Goal: Task Accomplishment & Management: Complete application form

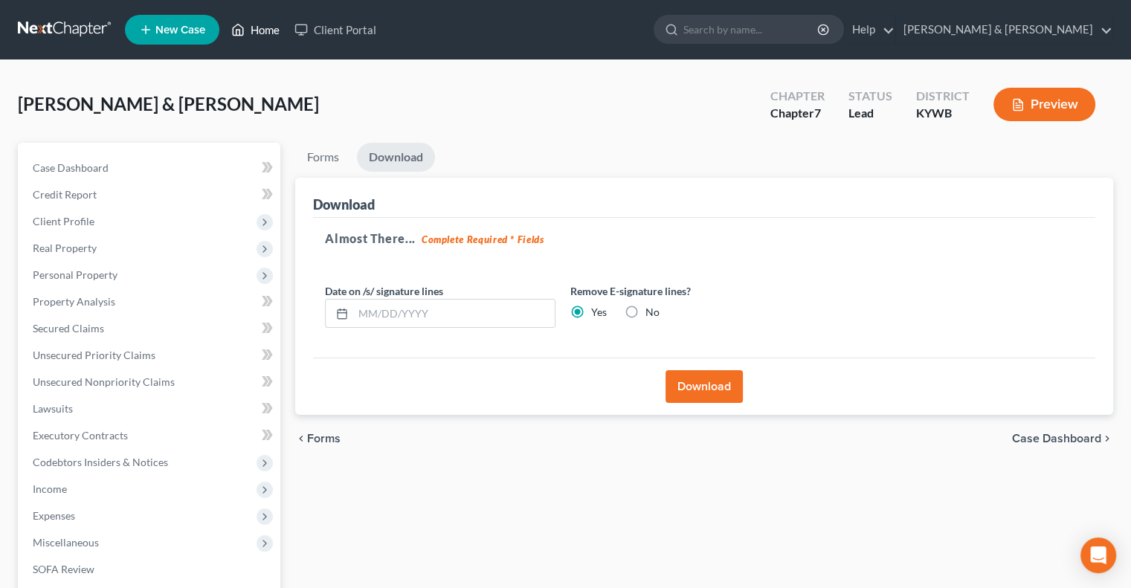
drag, startPoint x: 0, startPoint y: 0, endPoint x: 269, endPoint y: 30, distance: 270.8
click at [269, 30] on link "Home" at bounding box center [255, 29] width 63 height 27
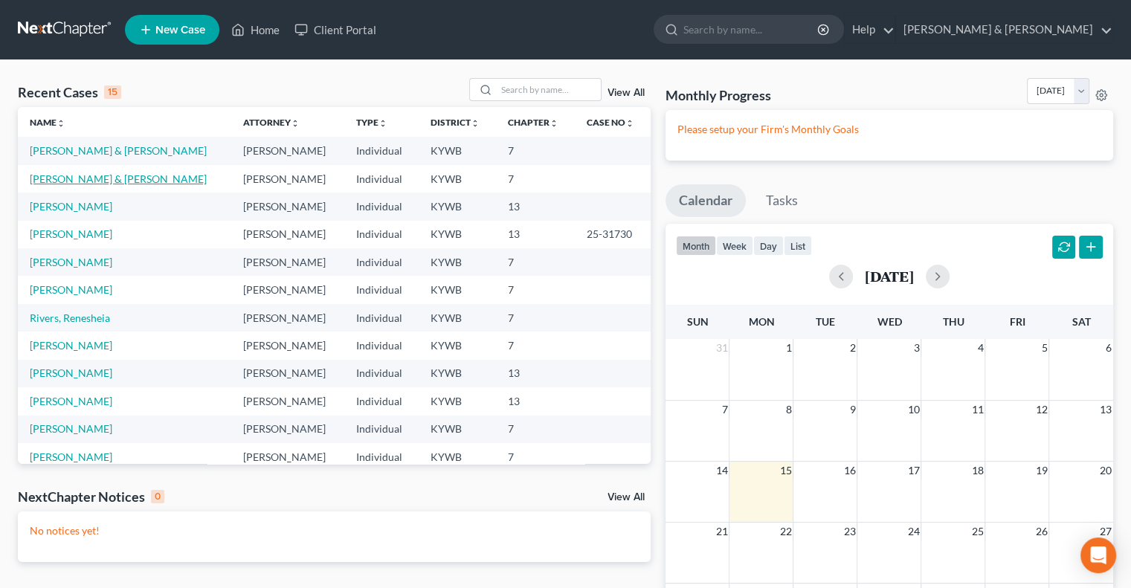
click at [98, 183] on link "[PERSON_NAME] & [PERSON_NAME]" at bounding box center [118, 178] width 177 height 13
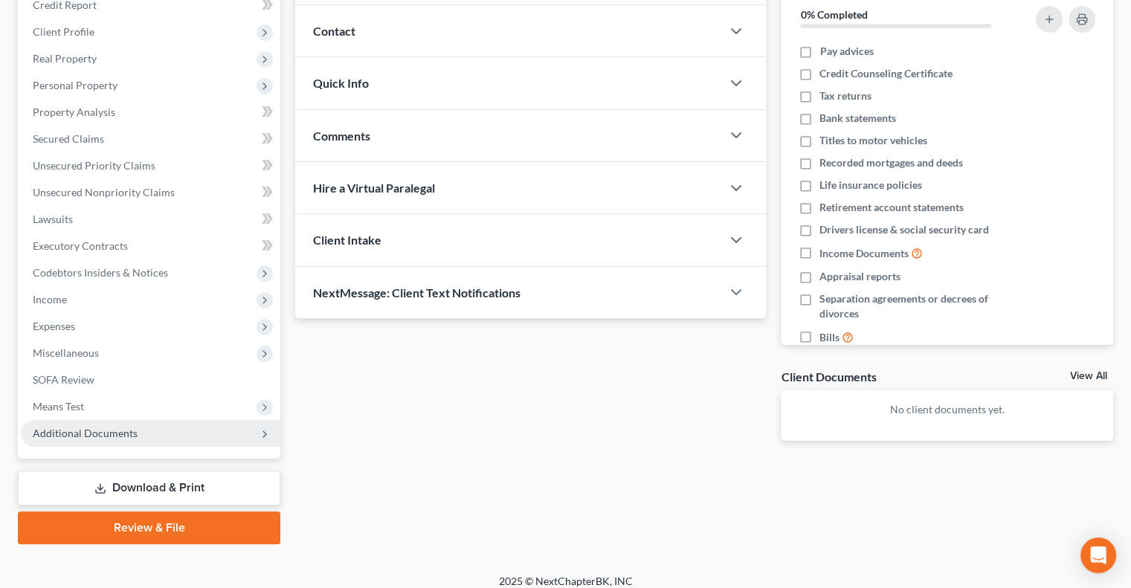
scroll to position [201, 0]
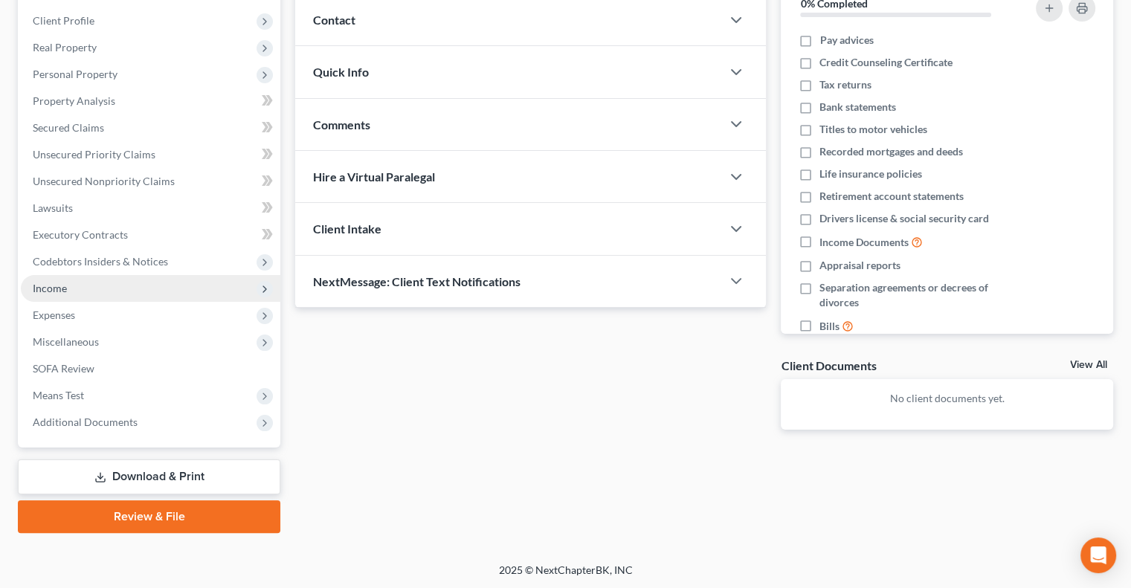
click at [51, 289] on span "Income" at bounding box center [50, 288] width 34 height 13
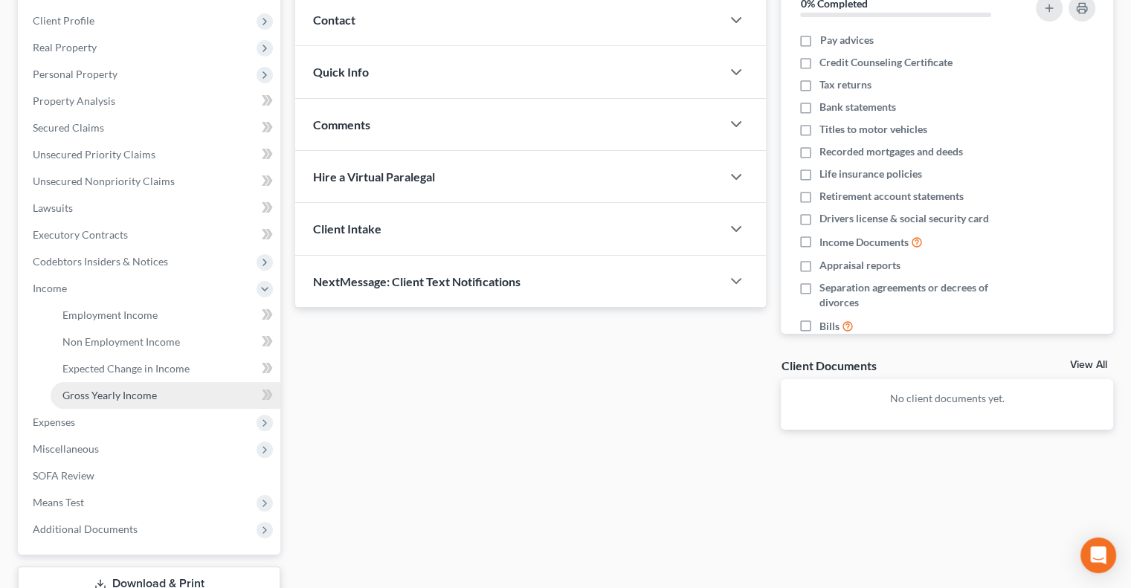
click at [149, 394] on span "Gross Yearly Income" at bounding box center [109, 395] width 94 height 13
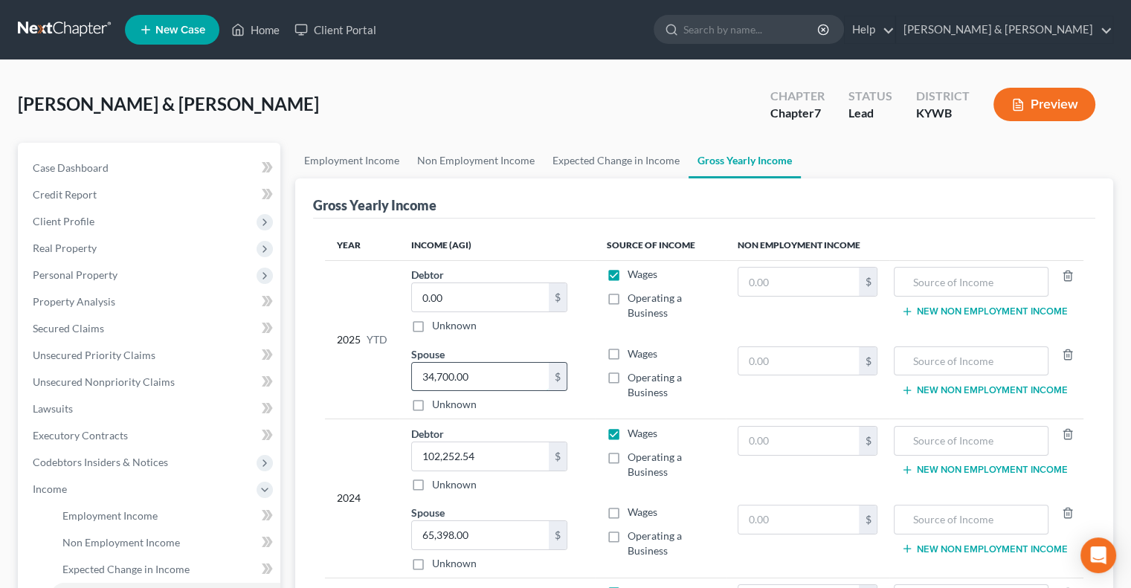
click at [485, 371] on input "34,700.00" at bounding box center [480, 377] width 137 height 28
type input "59,800"
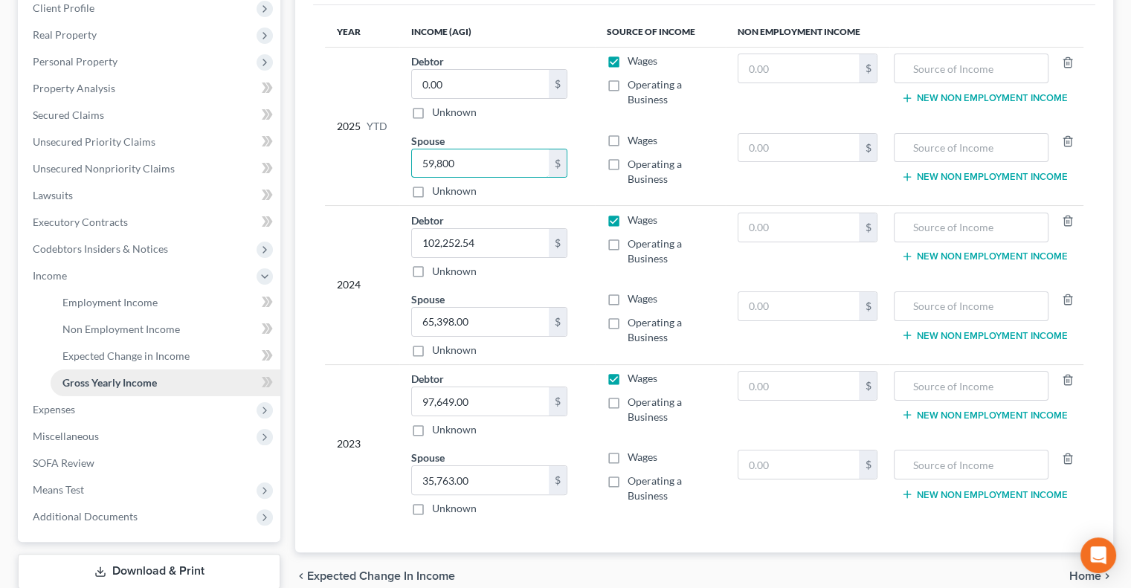
scroll to position [223, 0]
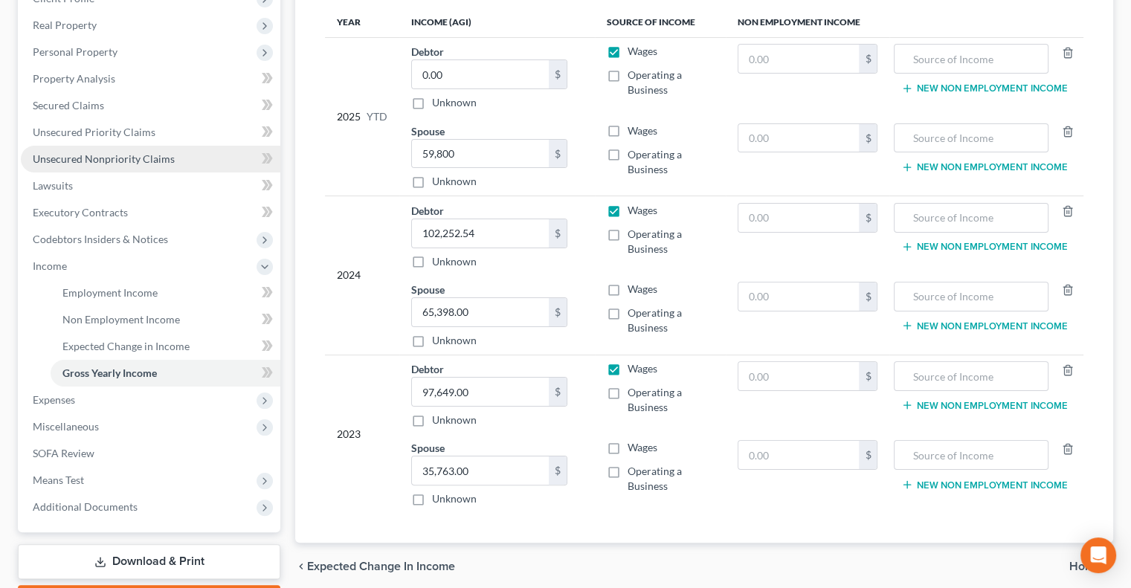
click at [71, 158] on span "Unsecured Nonpriority Claims" at bounding box center [104, 158] width 142 height 13
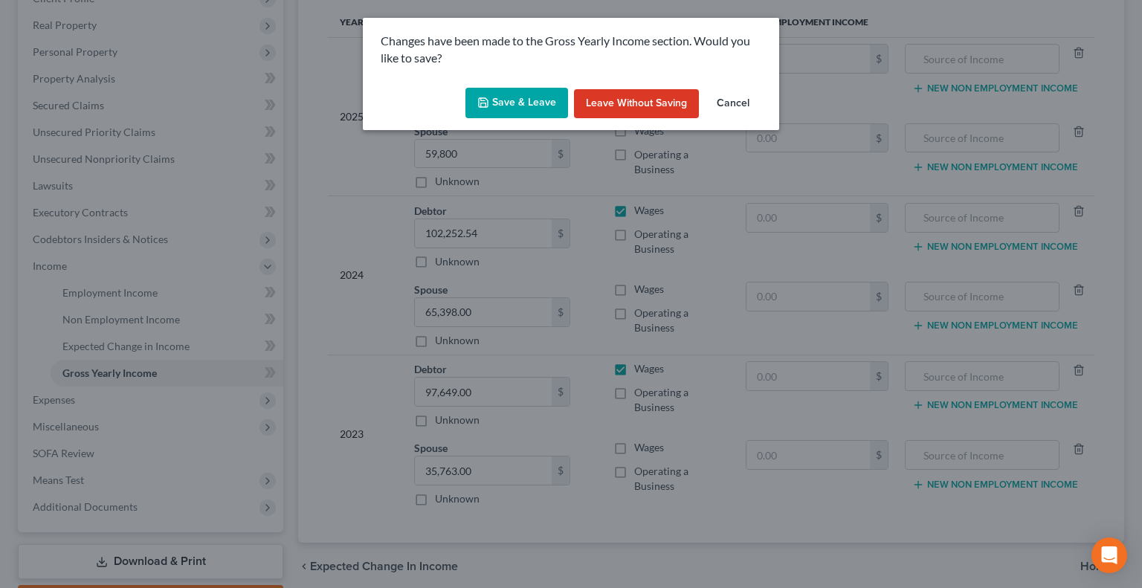
click at [489, 98] on icon "button" at bounding box center [483, 103] width 12 height 12
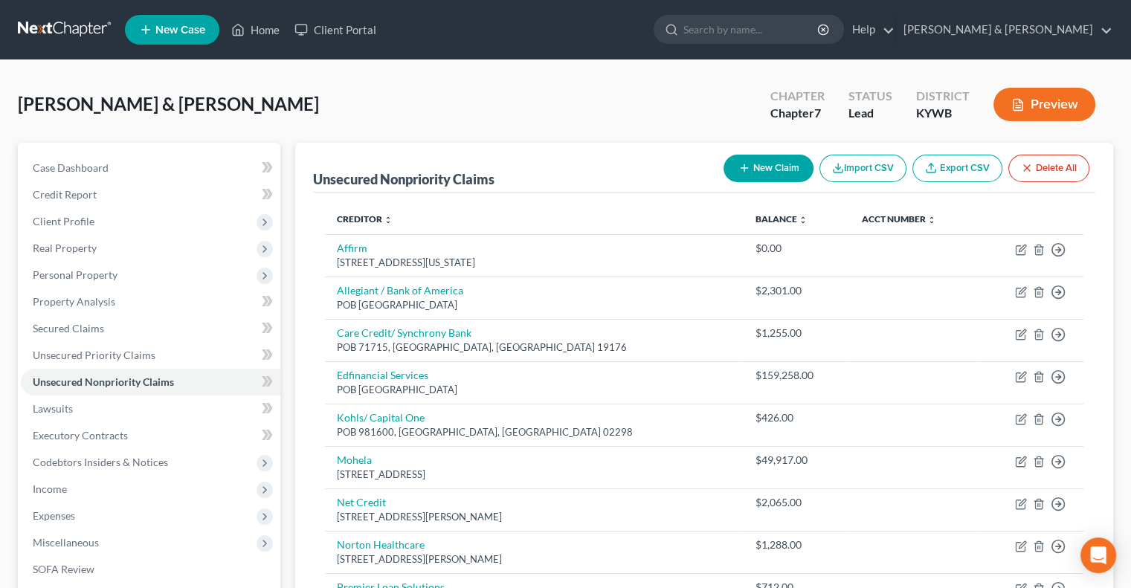
click at [755, 167] on button "New Claim" at bounding box center [768, 169] width 90 height 28
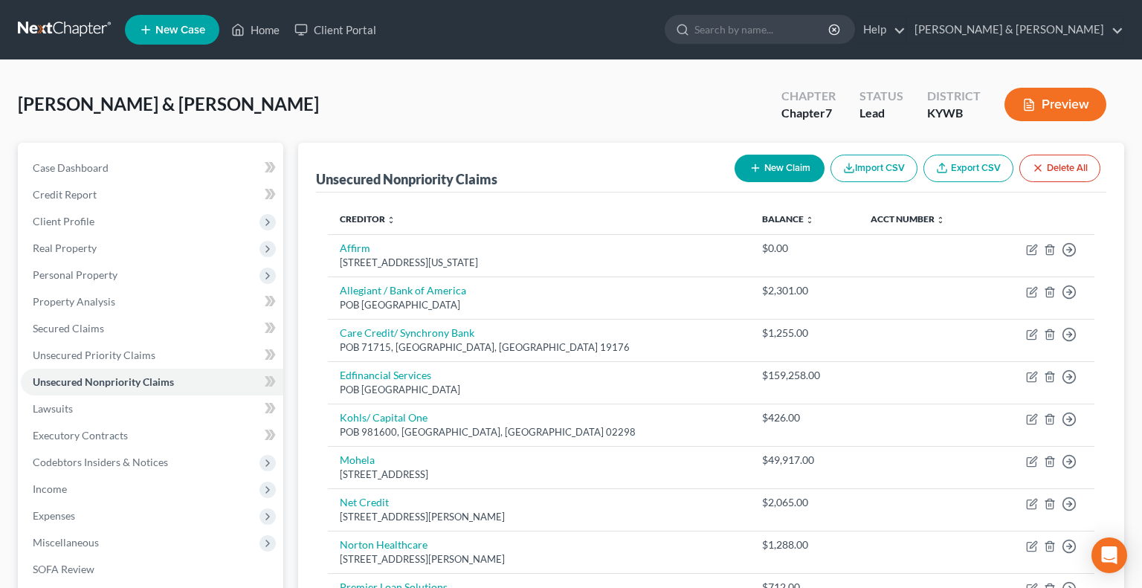
select select "2"
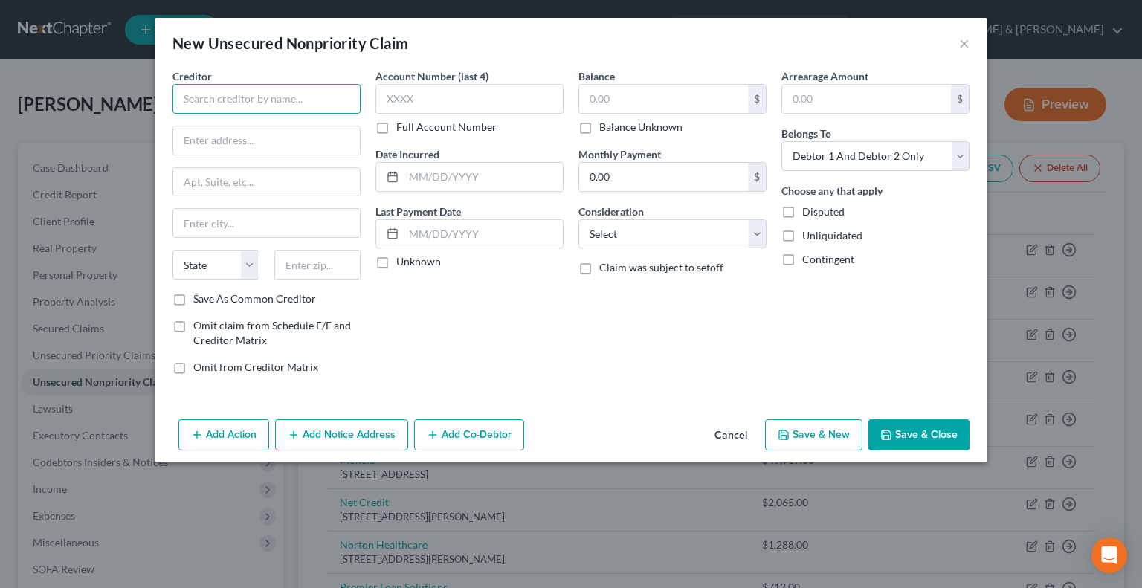
click at [274, 101] on input "text" at bounding box center [266, 99] width 188 height 30
type input "[PERSON_NAME]"
click at [221, 149] on input "text" at bounding box center [266, 140] width 187 height 28
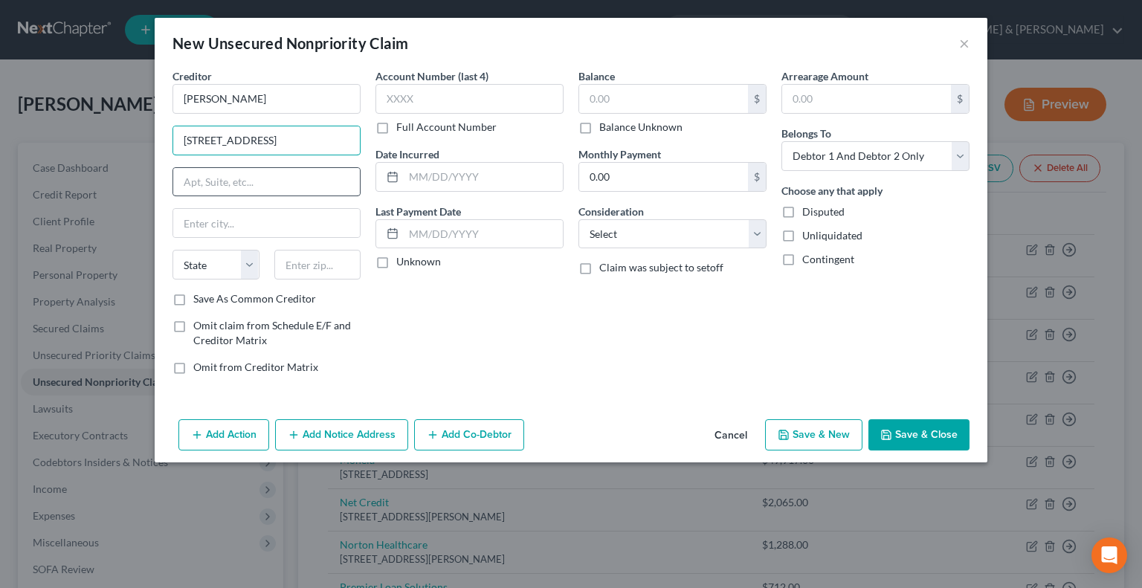
type input "[STREET_ADDRESS]"
click at [230, 181] on input "text" at bounding box center [266, 182] width 187 height 28
type input "#200"
click at [326, 267] on input "text" at bounding box center [317, 265] width 87 height 30
type input "40202"
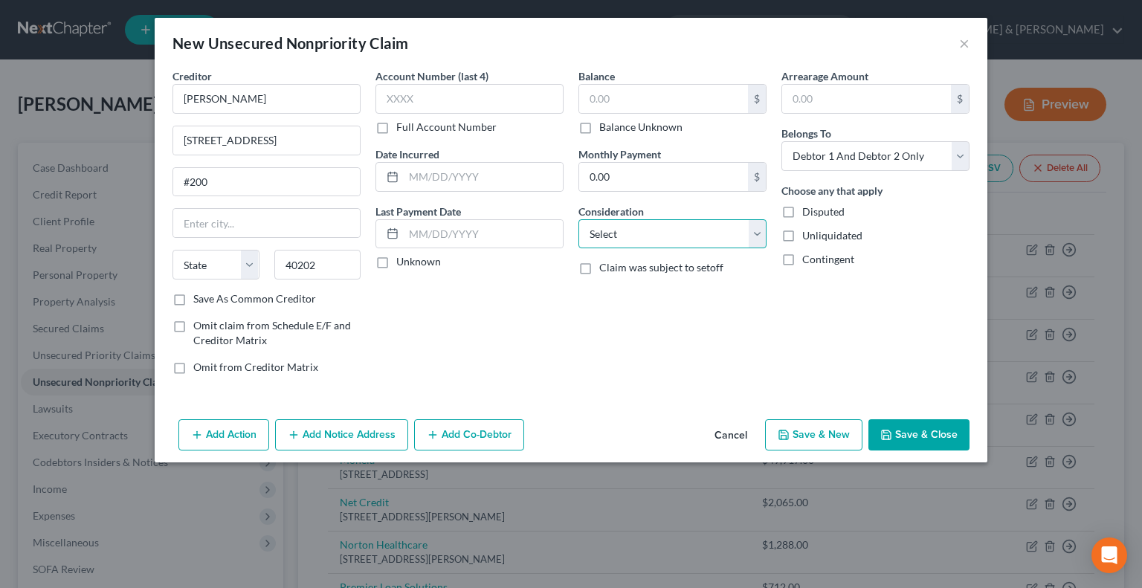
type input "[GEOGRAPHIC_DATA]"
select select "18"
click at [750, 233] on select "Select Cable / Satellite Services Collection Agency Credit Card Debt Debt Couns…" at bounding box center [672, 234] width 188 height 30
click at [873, 361] on div "Arrearage Amount $ Belongs To * Select Debtor 1 Only Debtor 2 Only Debtor 1 And…" at bounding box center [875, 227] width 203 height 318
click at [761, 236] on select "Select Cable / Satellite Services Collection Agency Credit Card Debt Debt Couns…" at bounding box center [672, 234] width 188 height 30
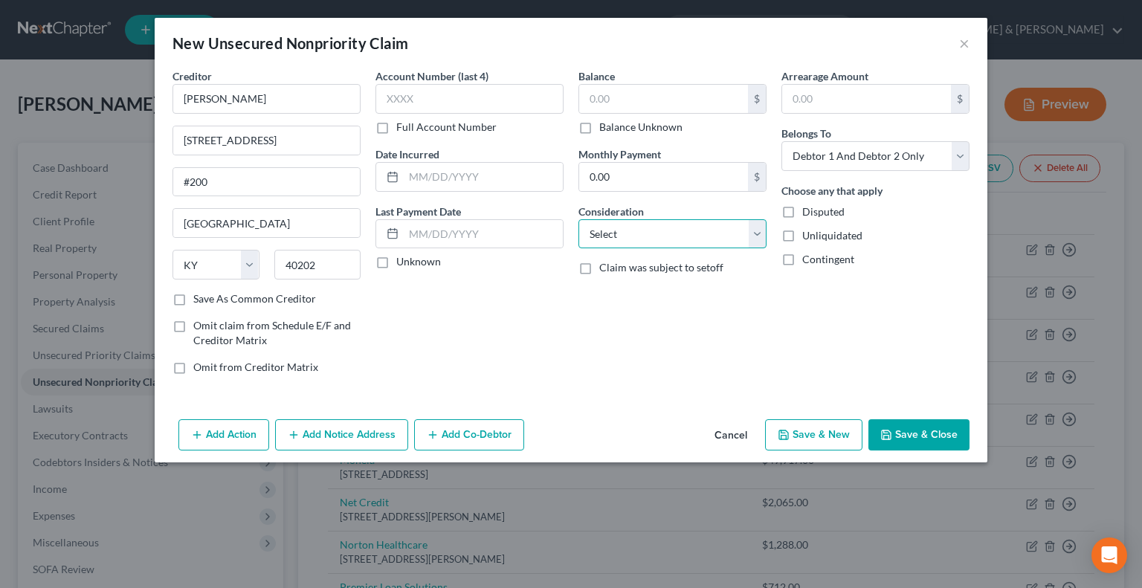
select select "14"
click at [578, 219] on select "Select Cable / Satellite Services Collection Agency Credit Card Debt Debt Couns…" at bounding box center [672, 234] width 188 height 30
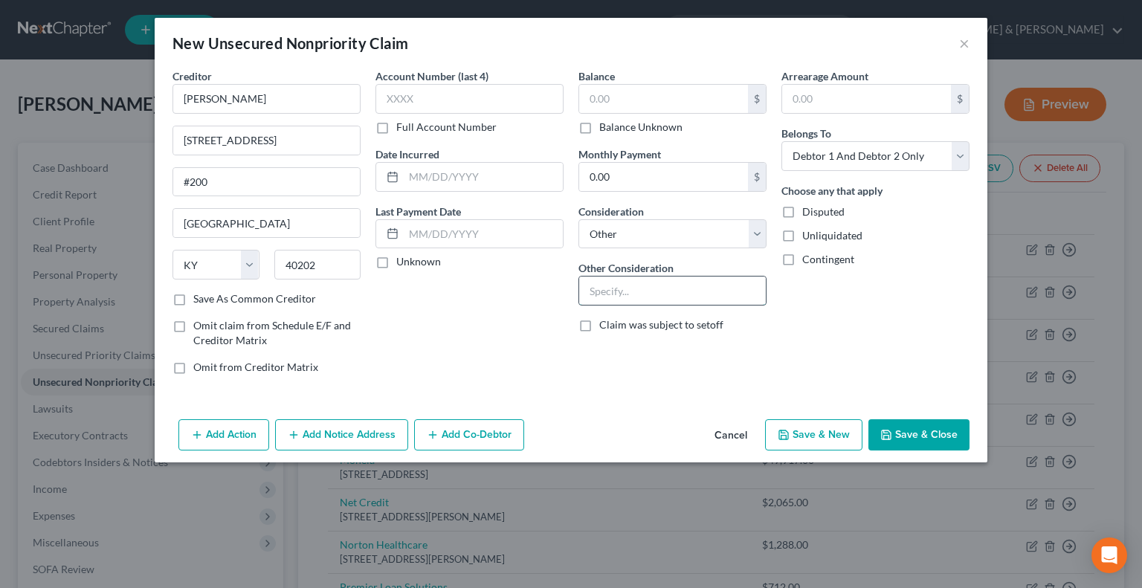
click at [620, 288] on input "text" at bounding box center [672, 291] width 187 height 28
type input "w/ div atty"
drag, startPoint x: 916, startPoint y: 426, endPoint x: 925, endPoint y: 433, distance: 11.6
click at [919, 430] on button "Save & Close" at bounding box center [918, 434] width 101 height 31
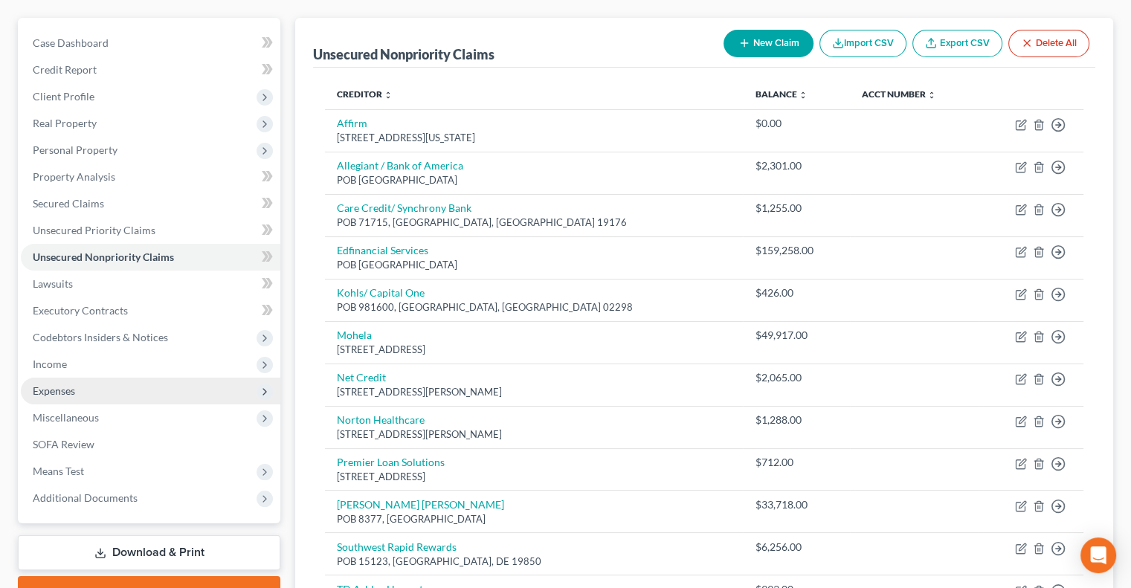
scroll to position [149, 0]
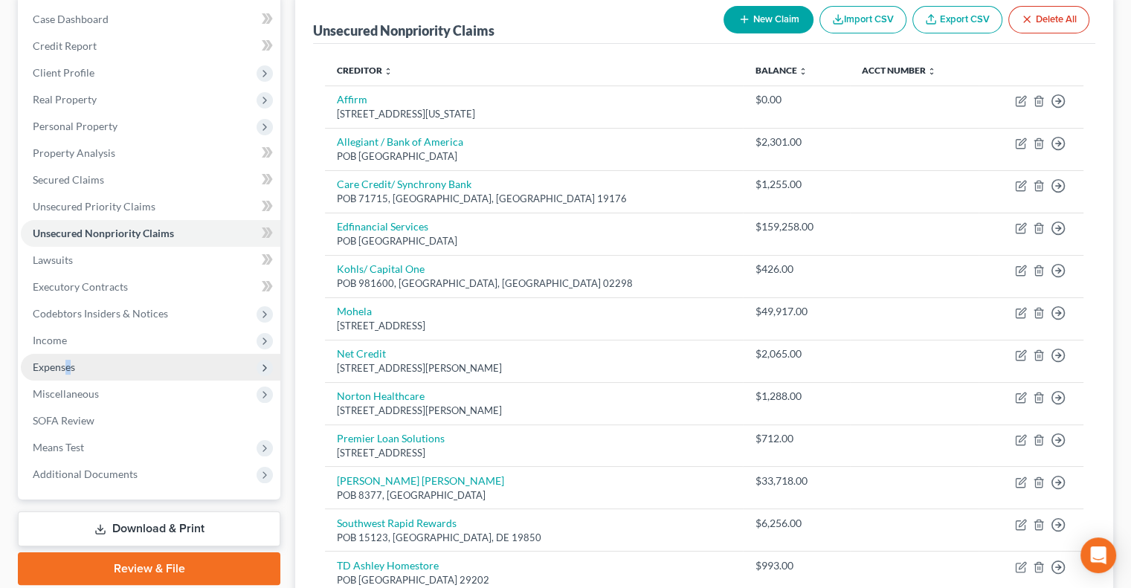
click at [68, 367] on span "Expenses" at bounding box center [54, 367] width 42 height 13
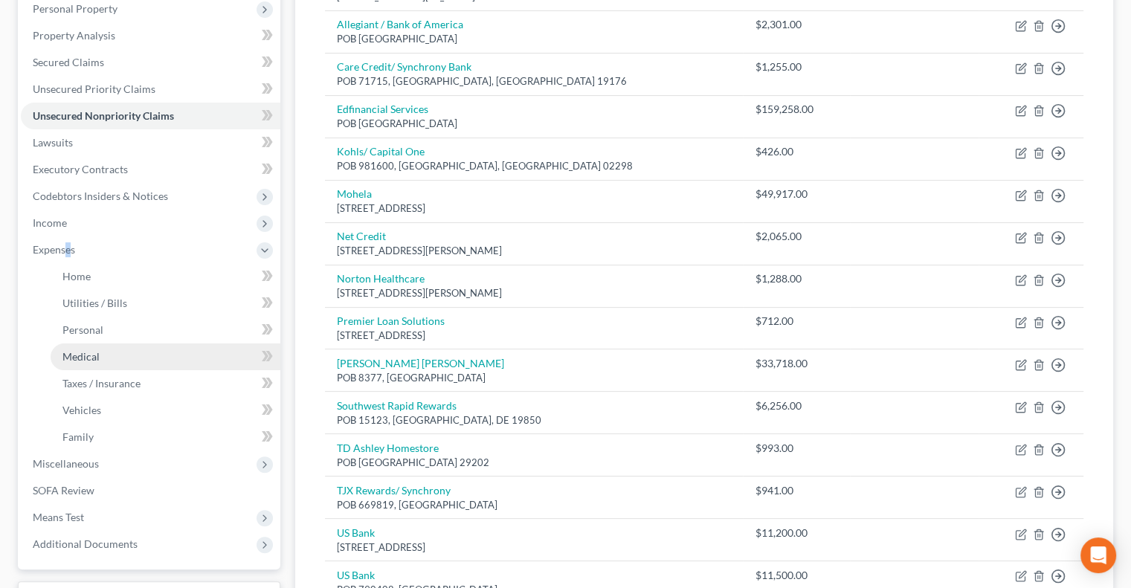
scroll to position [223, 0]
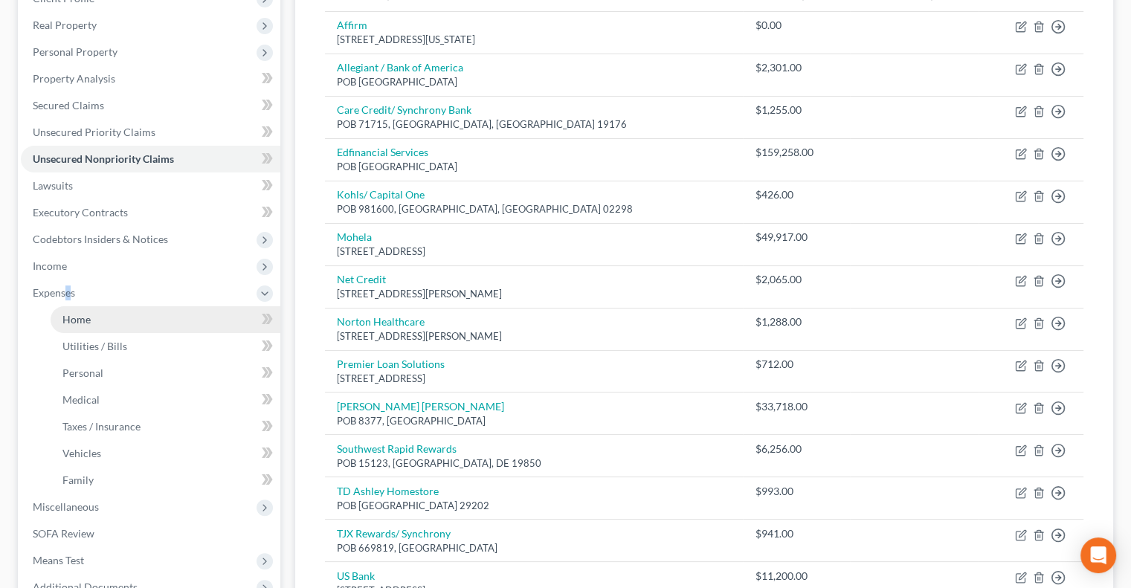
click at [91, 320] on link "Home" at bounding box center [166, 319] width 230 height 27
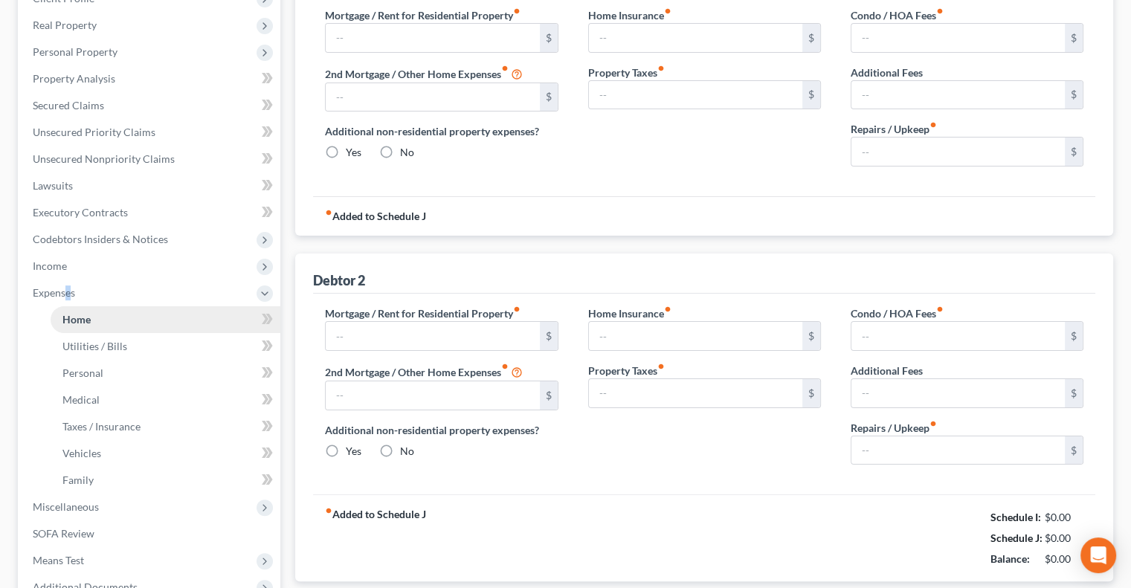
type input "1,475.00"
type input "0.00"
radio input "true"
type input "0.00"
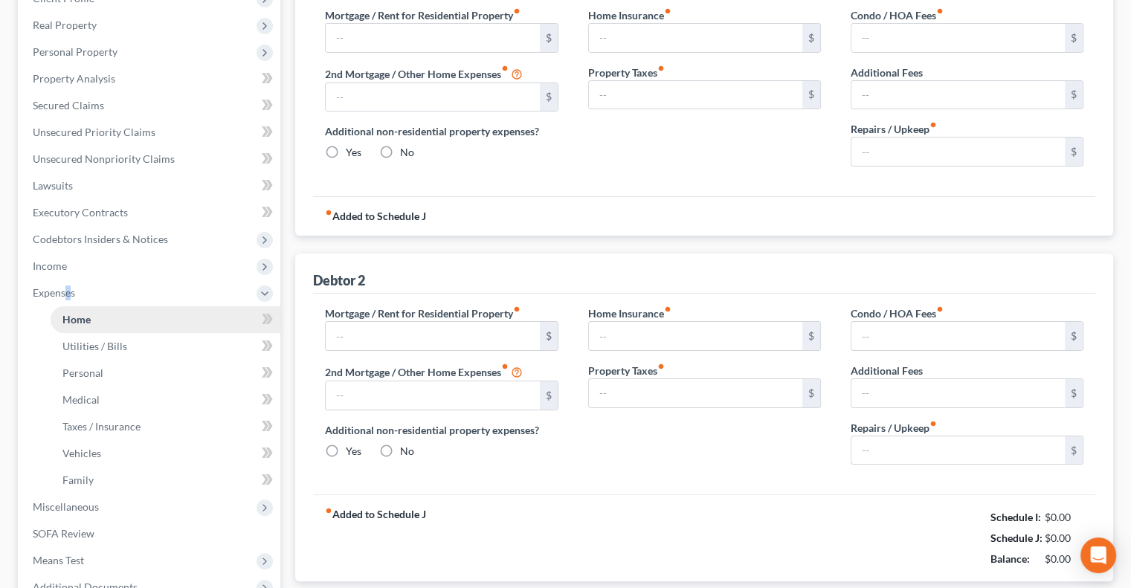
type input "0.00"
type input "25.00"
type input "0.00"
radio input "true"
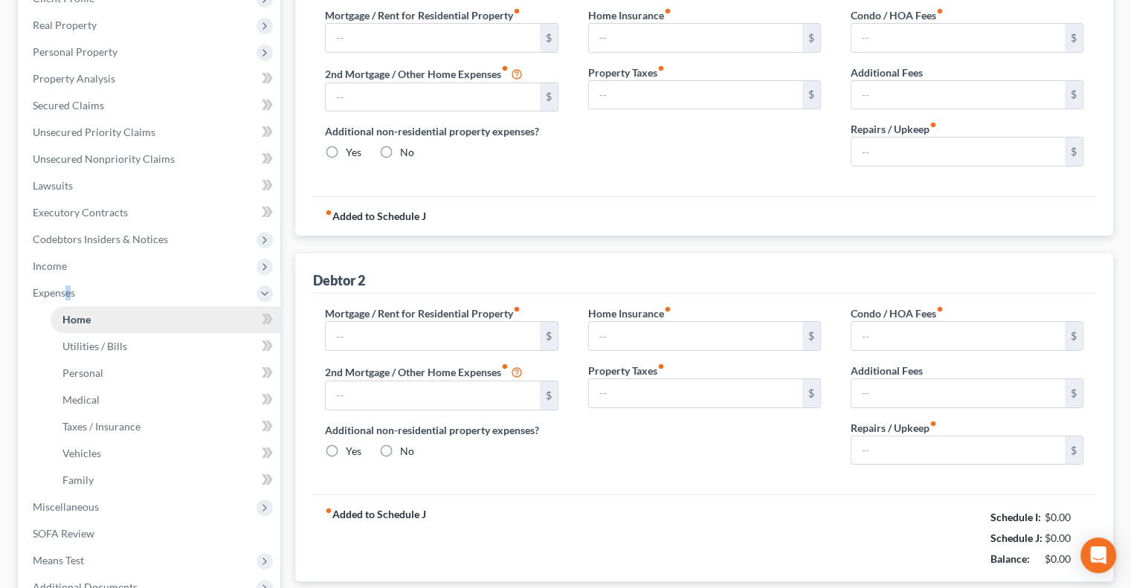
type input "0.00"
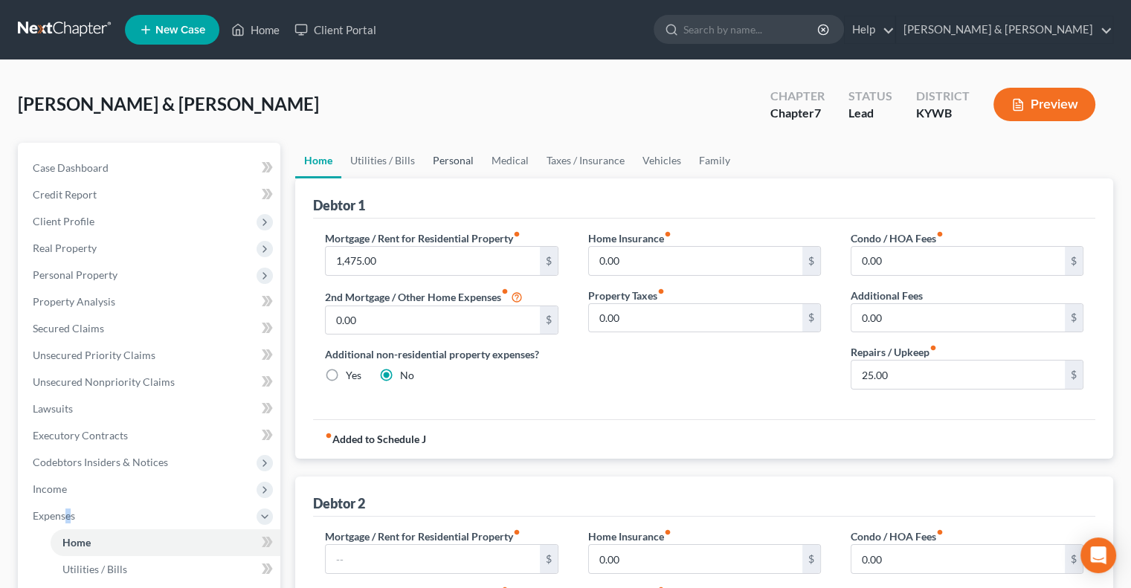
click at [448, 159] on link "Personal" at bounding box center [453, 161] width 59 height 36
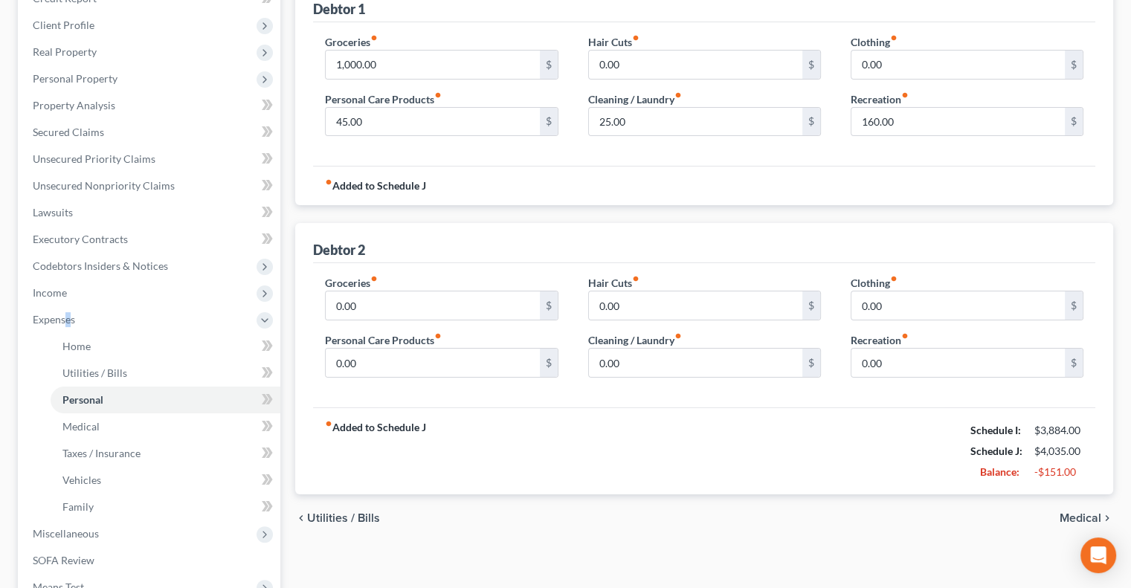
scroll to position [223, 0]
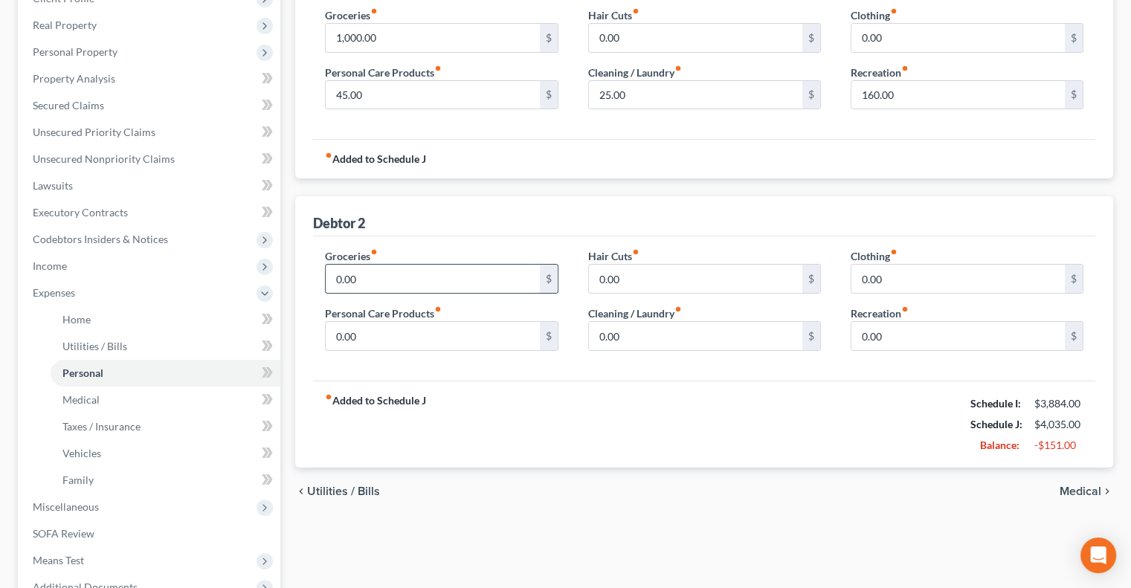
click at [374, 280] on input "0.00" at bounding box center [432, 279] width 213 height 28
type input "100"
click at [360, 332] on input "0.00" at bounding box center [432, 336] width 213 height 28
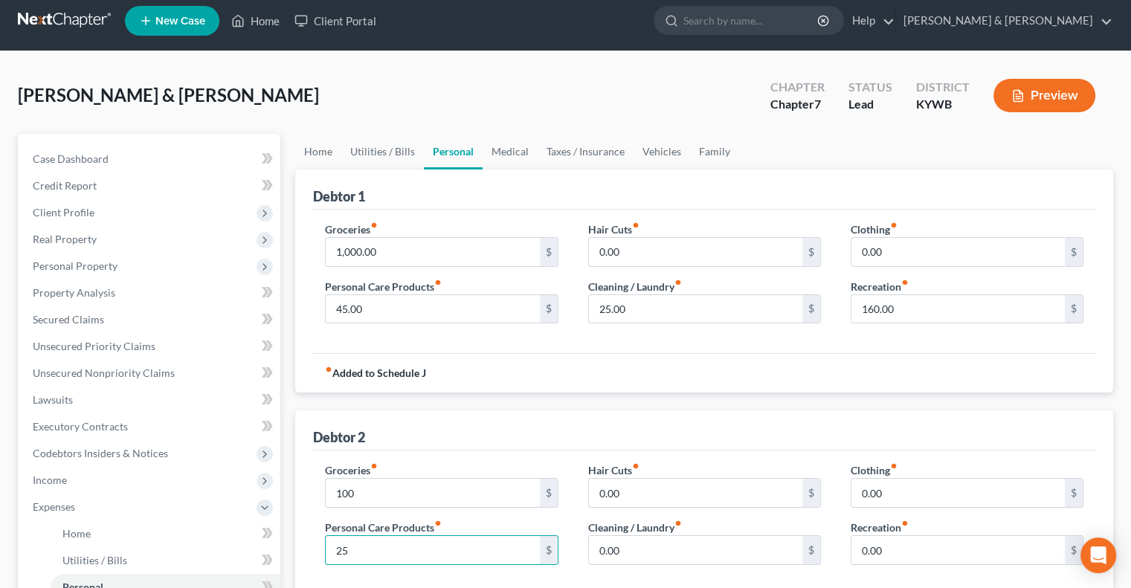
scroll to position [0, 0]
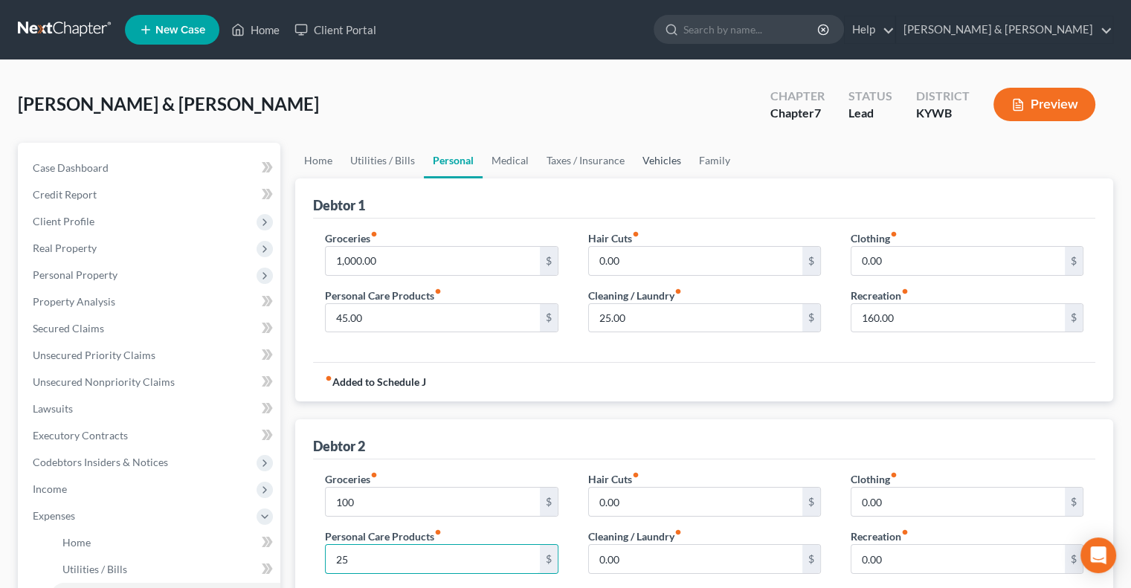
type input "25"
drag, startPoint x: 651, startPoint y: 161, endPoint x: 643, endPoint y: 168, distance: 11.1
click at [651, 161] on link "Vehicles" at bounding box center [661, 161] width 57 height 36
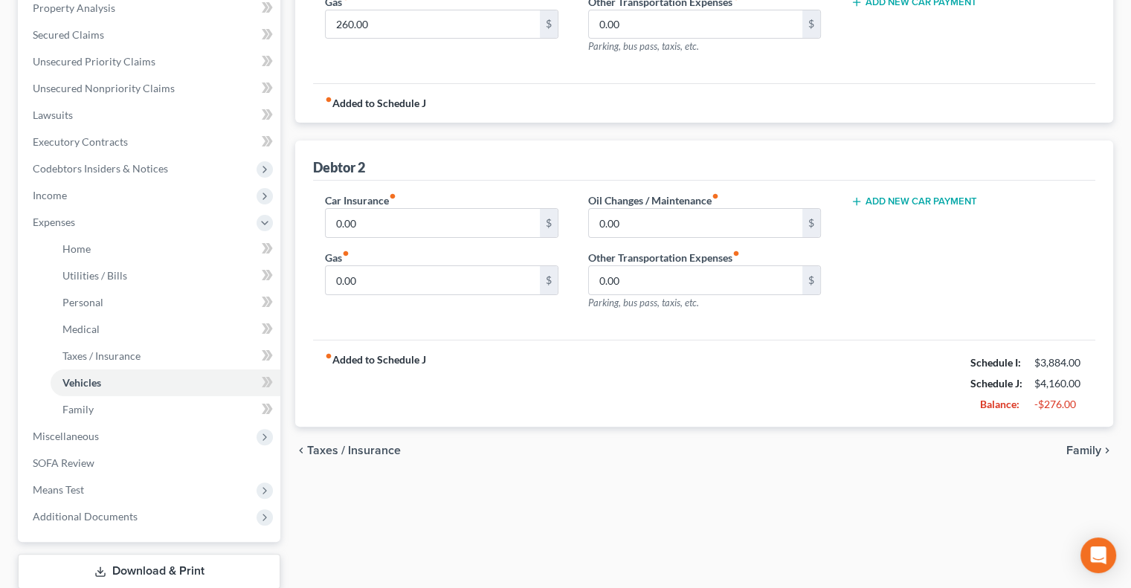
scroll to position [297, 0]
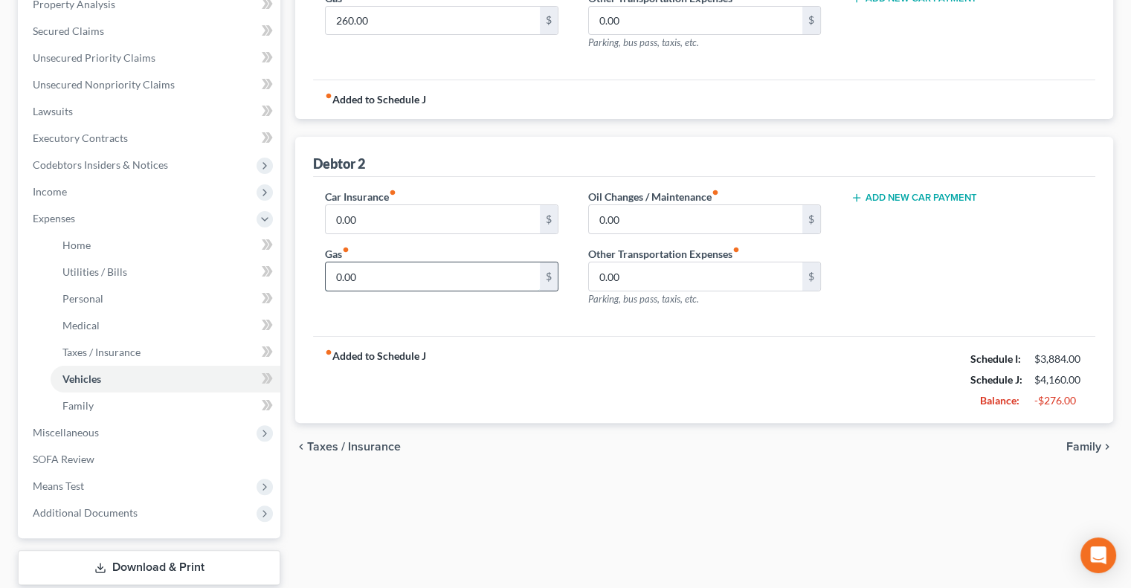
click at [366, 273] on input "0.00" at bounding box center [432, 276] width 213 height 28
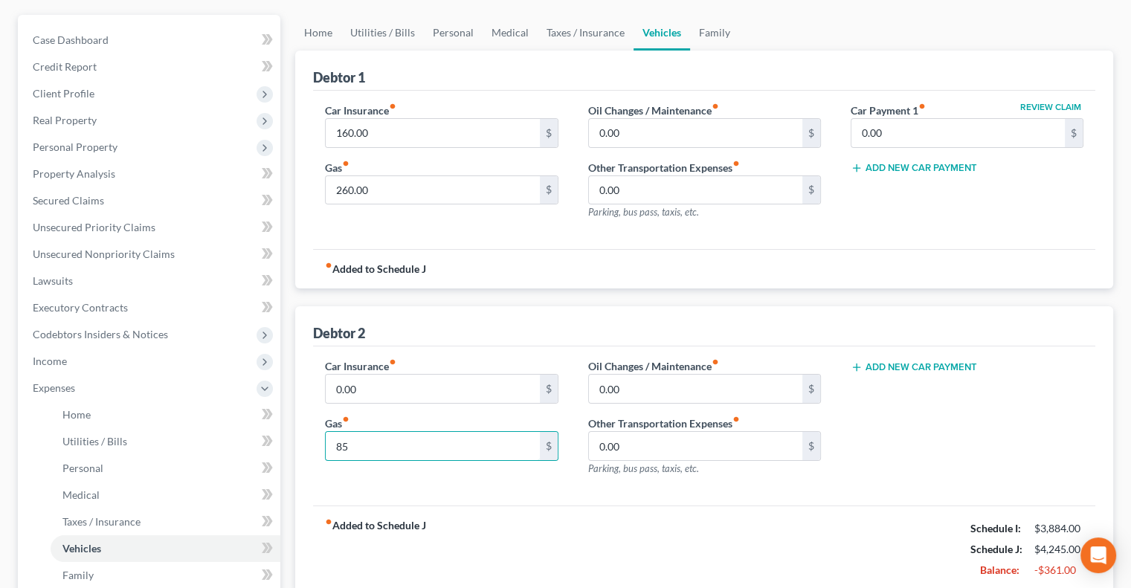
scroll to position [74, 0]
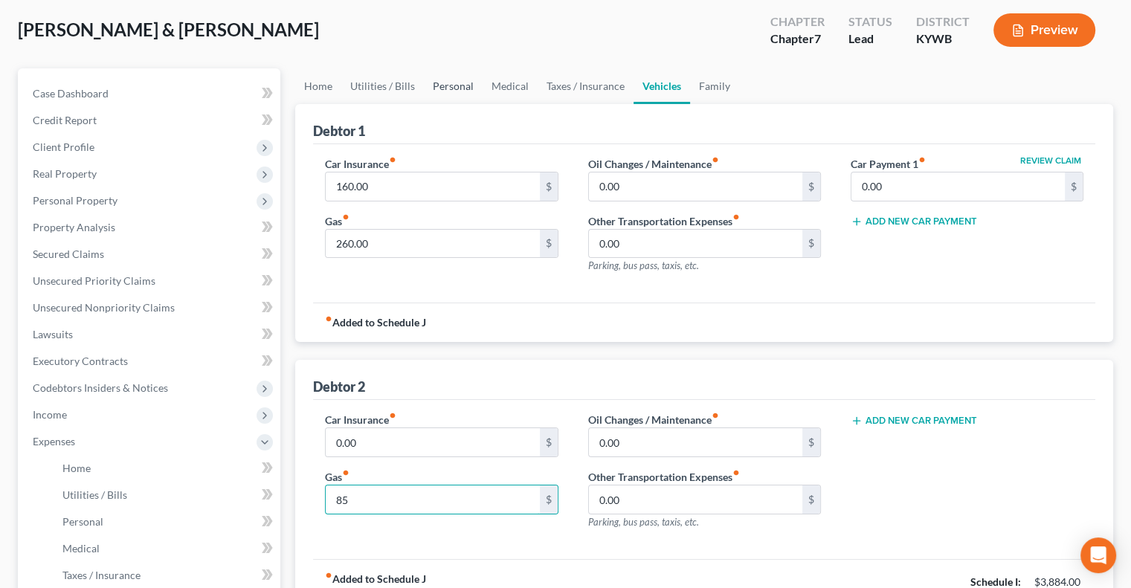
type input "85"
click at [465, 88] on link "Personal" at bounding box center [453, 86] width 59 height 36
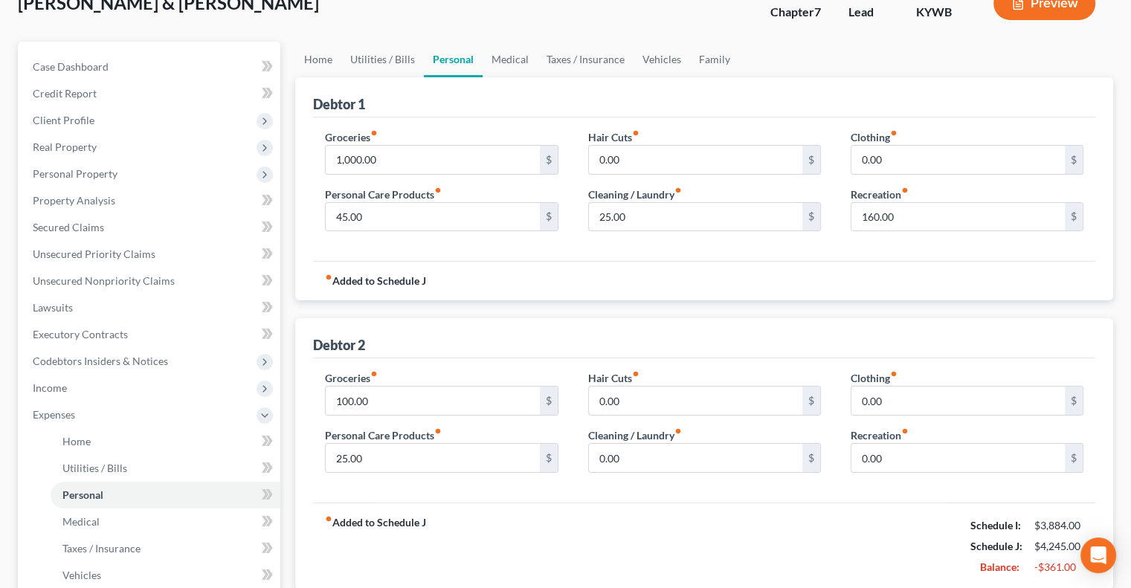
scroll to position [149, 0]
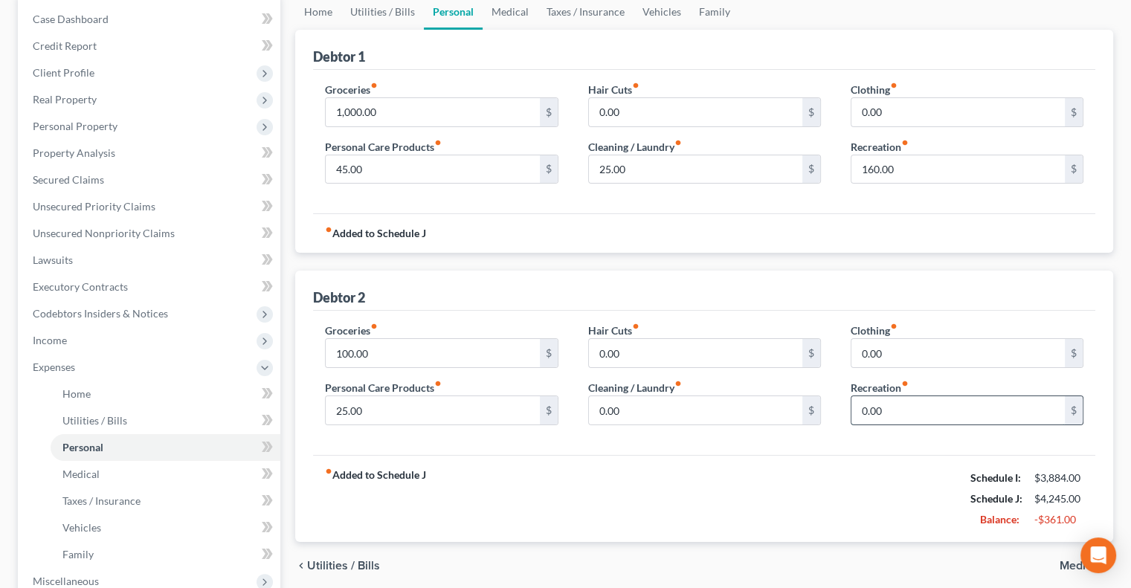
click at [884, 407] on input "0.00" at bounding box center [957, 410] width 213 height 28
click at [58, 336] on span "Income" at bounding box center [50, 340] width 34 height 13
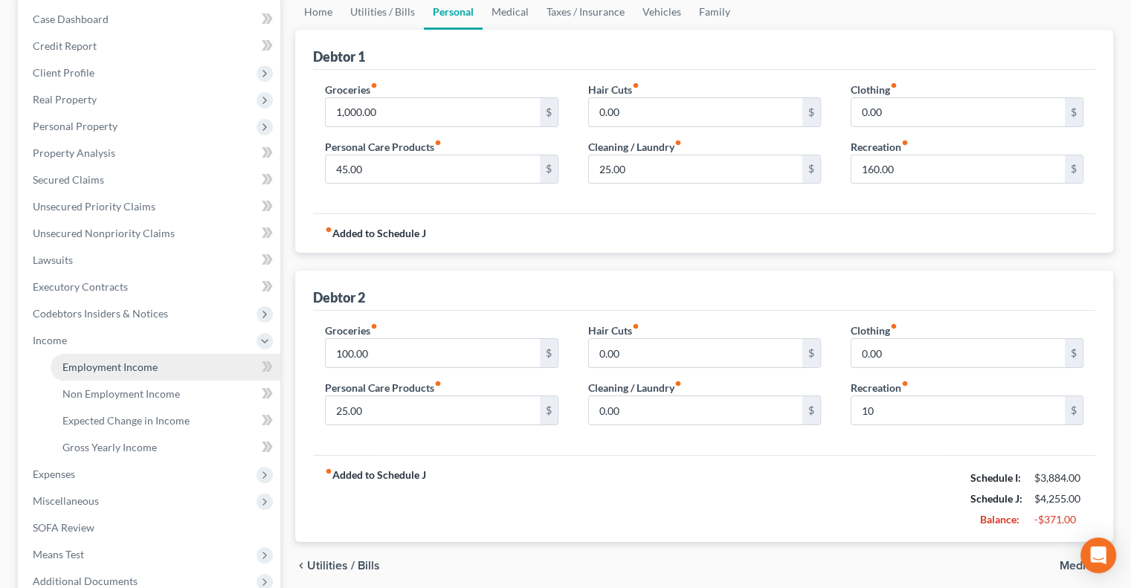
click at [125, 364] on span "Employment Income" at bounding box center [109, 367] width 95 height 13
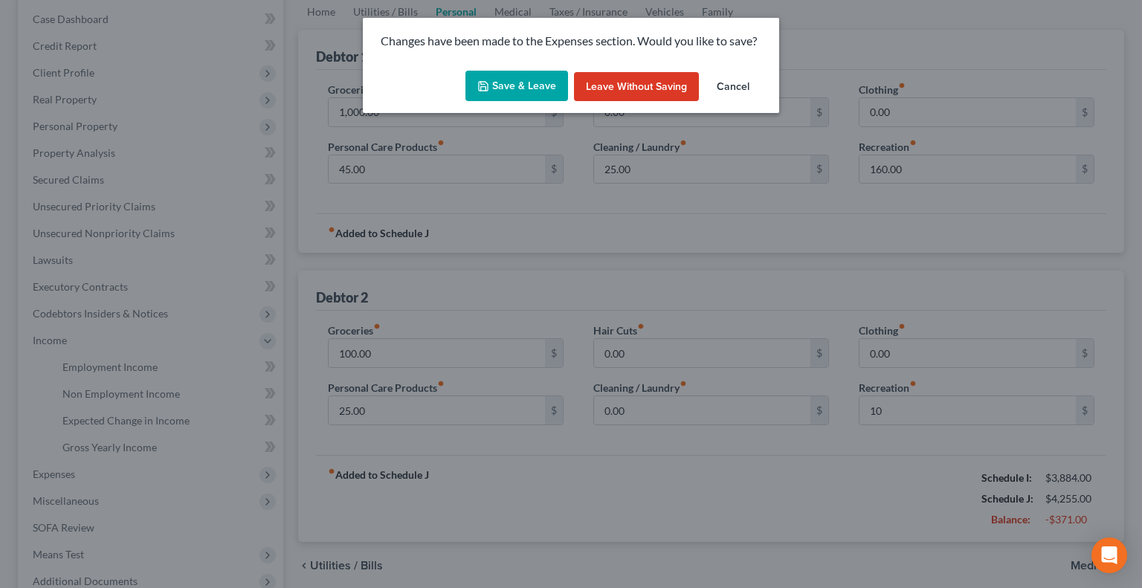
click at [535, 86] on button "Save & Leave" at bounding box center [516, 86] width 103 height 31
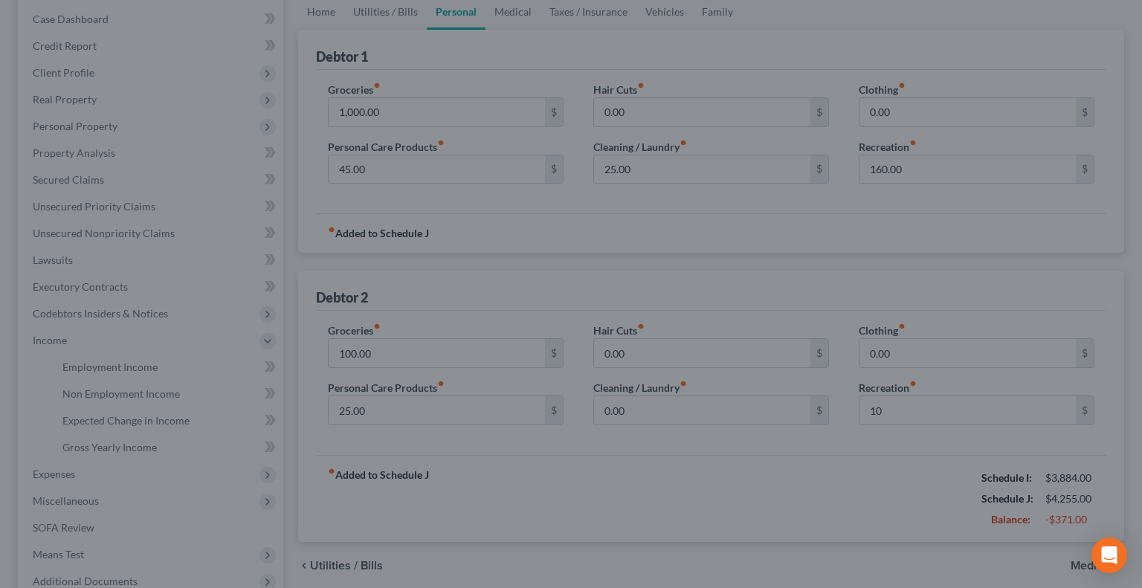
type input "10.00"
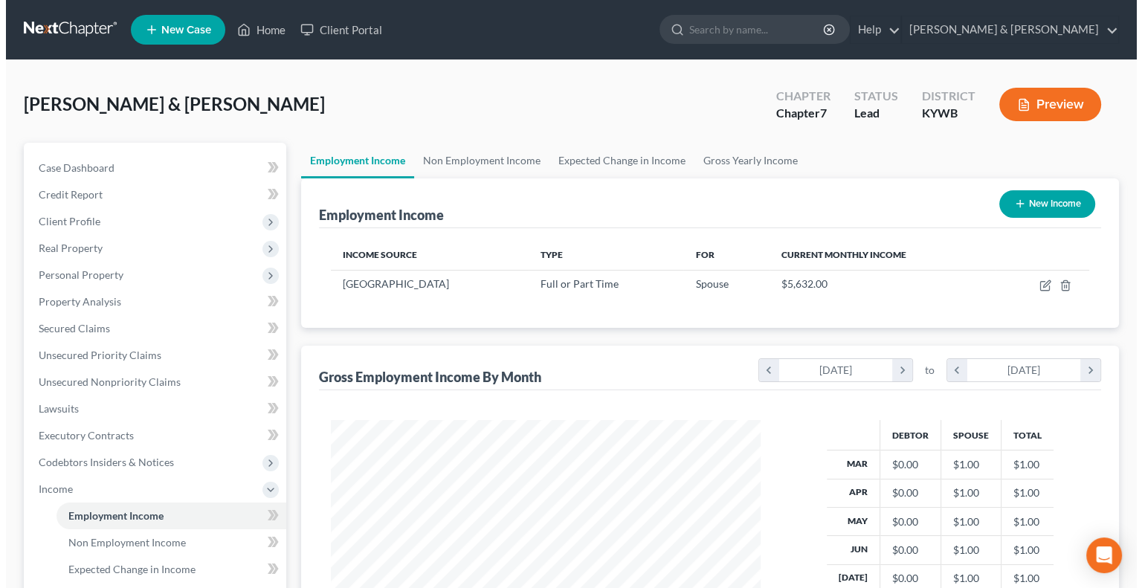
scroll to position [265, 459]
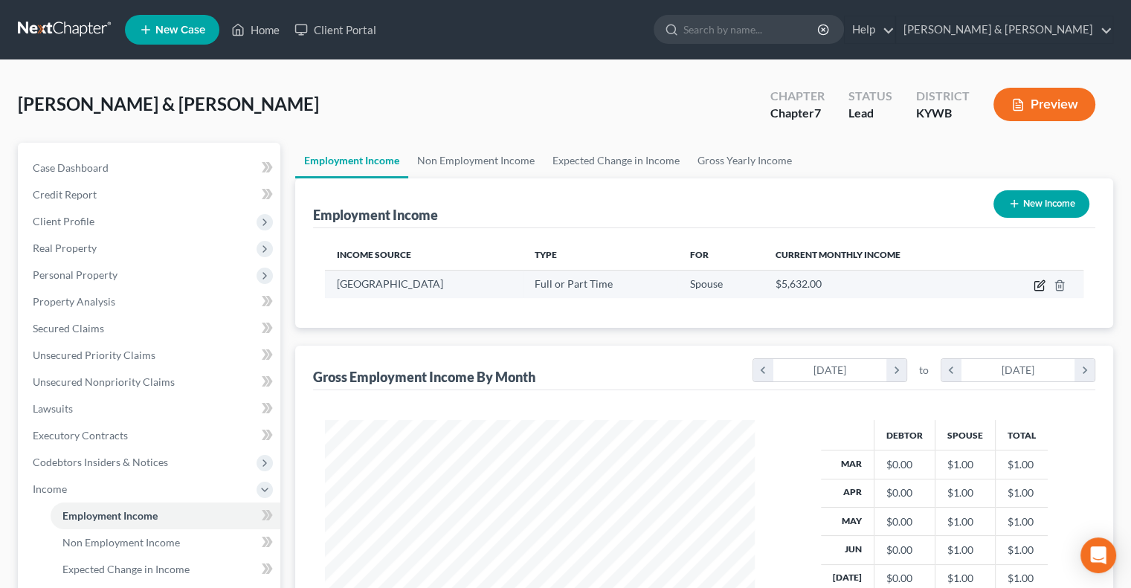
click at [1039, 281] on icon "button" at bounding box center [1039, 286] width 12 height 12
select select "0"
select select "18"
select select "0"
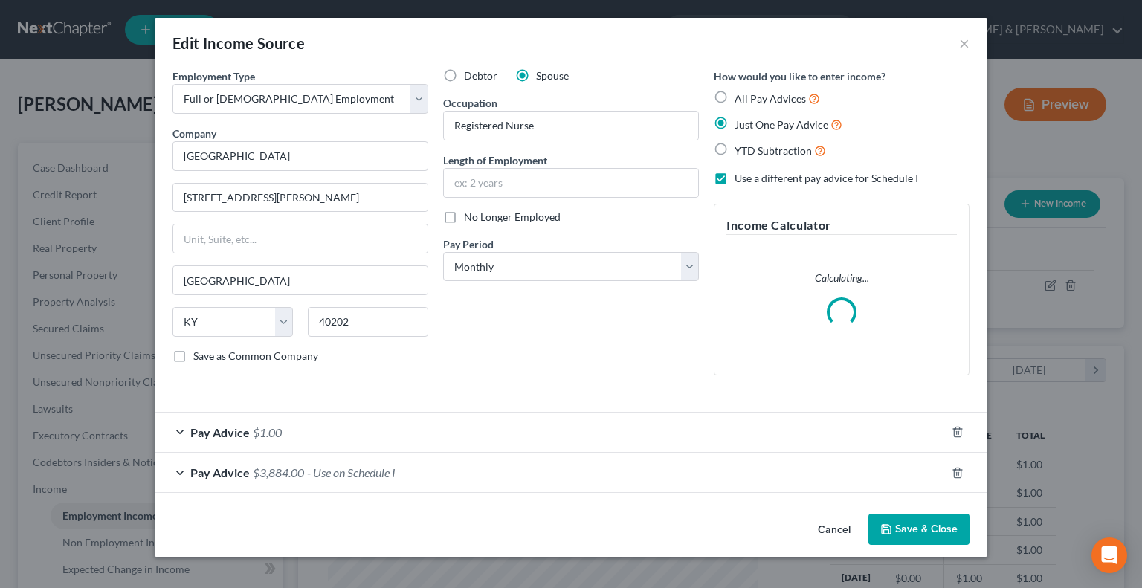
scroll to position [265, 464]
click at [196, 426] on span "Pay Advice" at bounding box center [219, 432] width 59 height 14
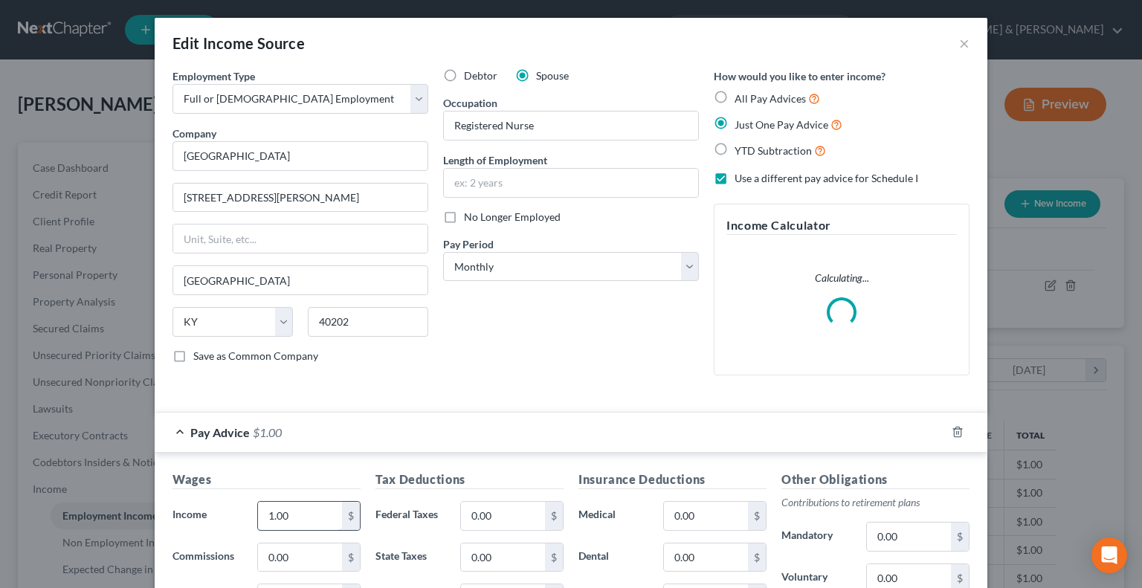
click at [290, 514] on input "1.00" at bounding box center [300, 516] width 84 height 28
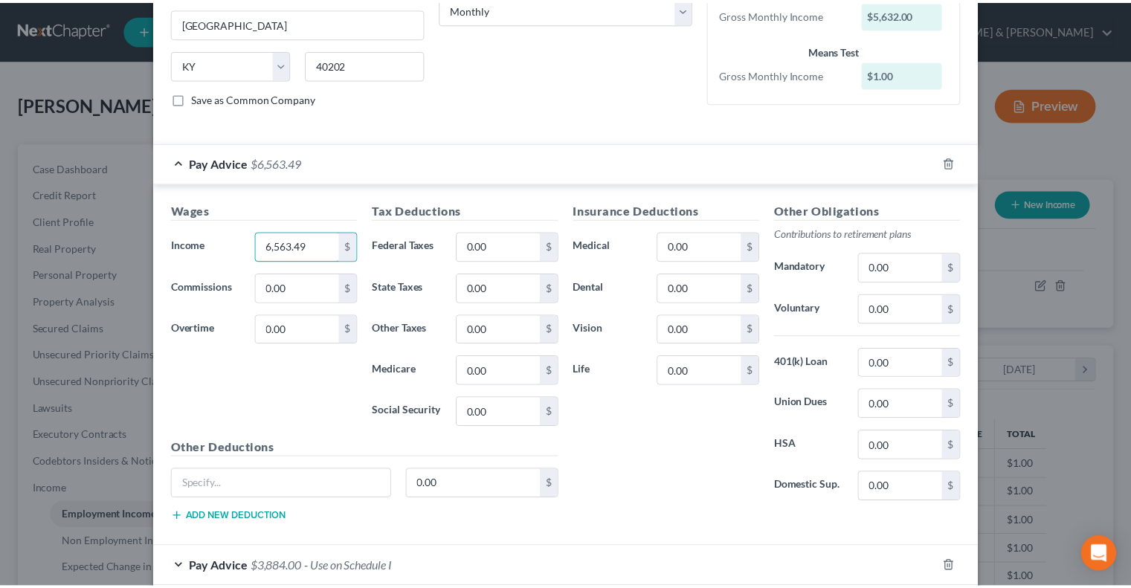
scroll to position [334, 0]
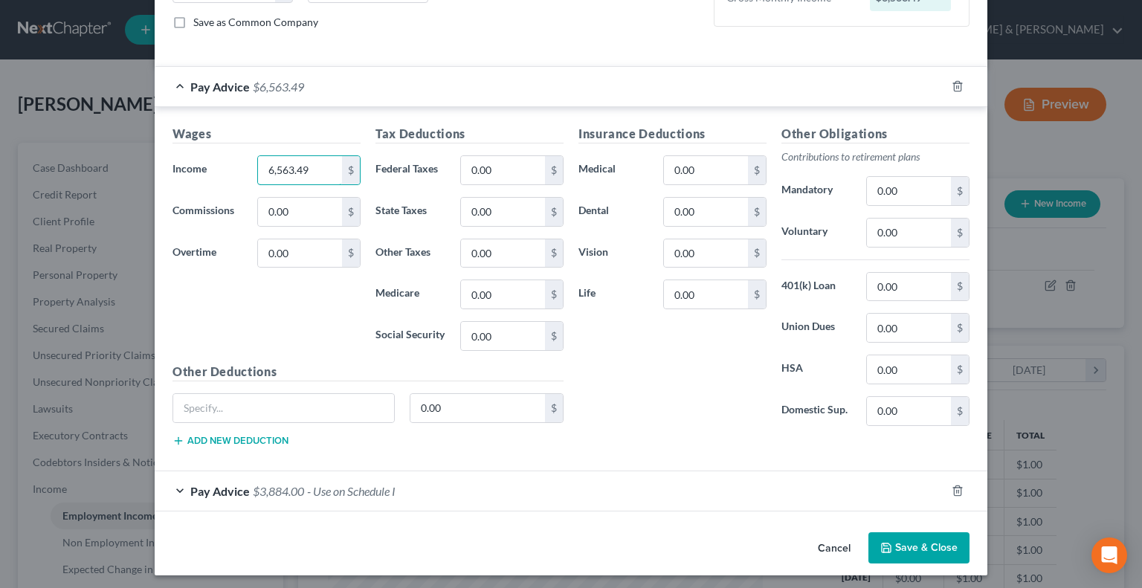
type input "6,563.49"
click at [897, 549] on button "Save & Close" at bounding box center [918, 547] width 101 height 31
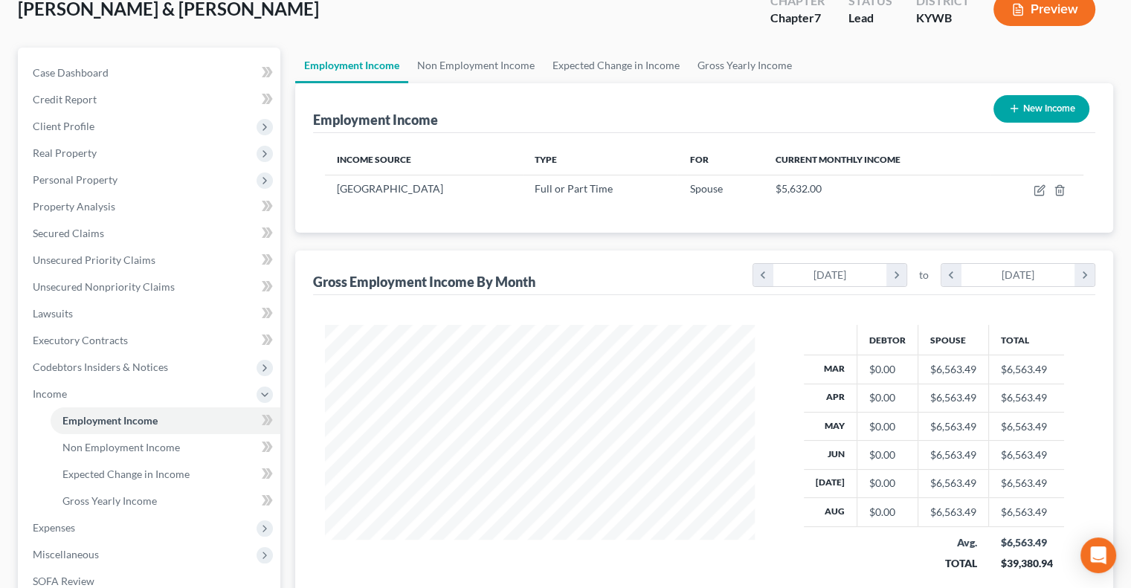
scroll to position [308, 0]
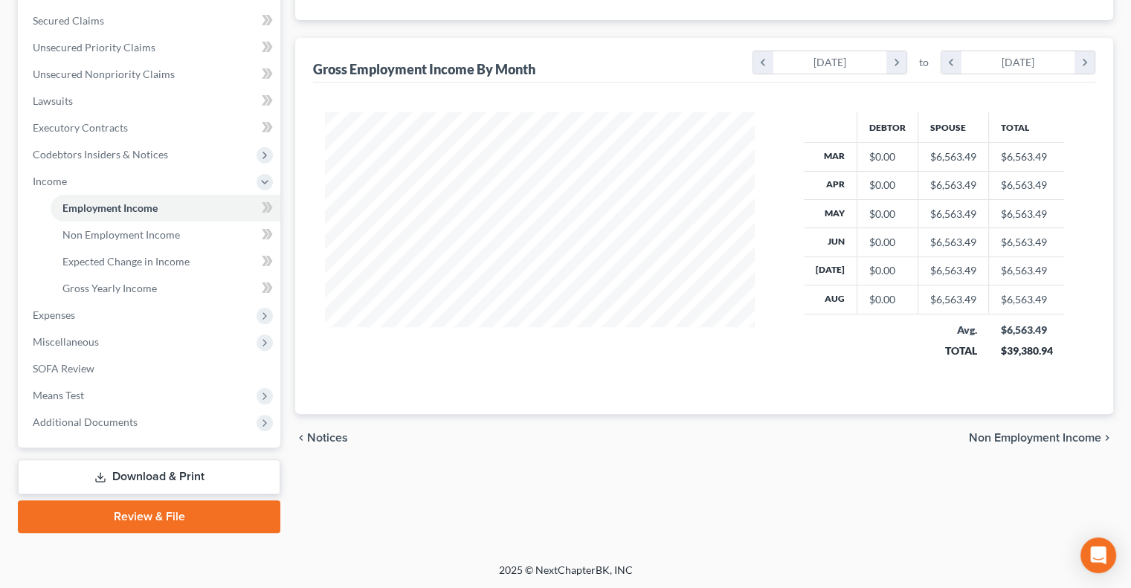
click at [220, 462] on link "Download & Print" at bounding box center [149, 476] width 262 height 35
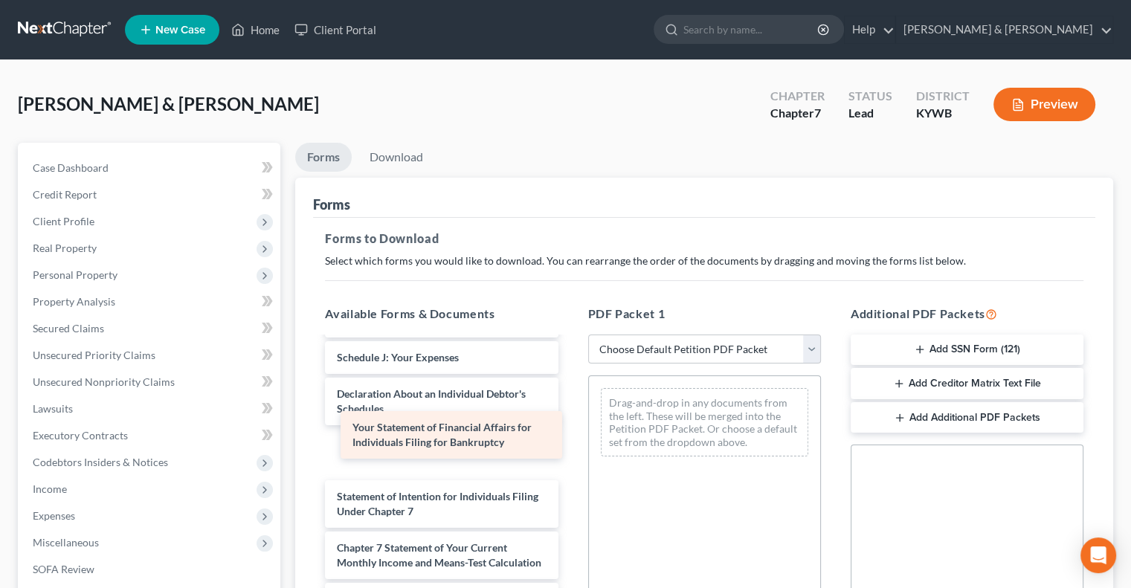
scroll to position [363, 0]
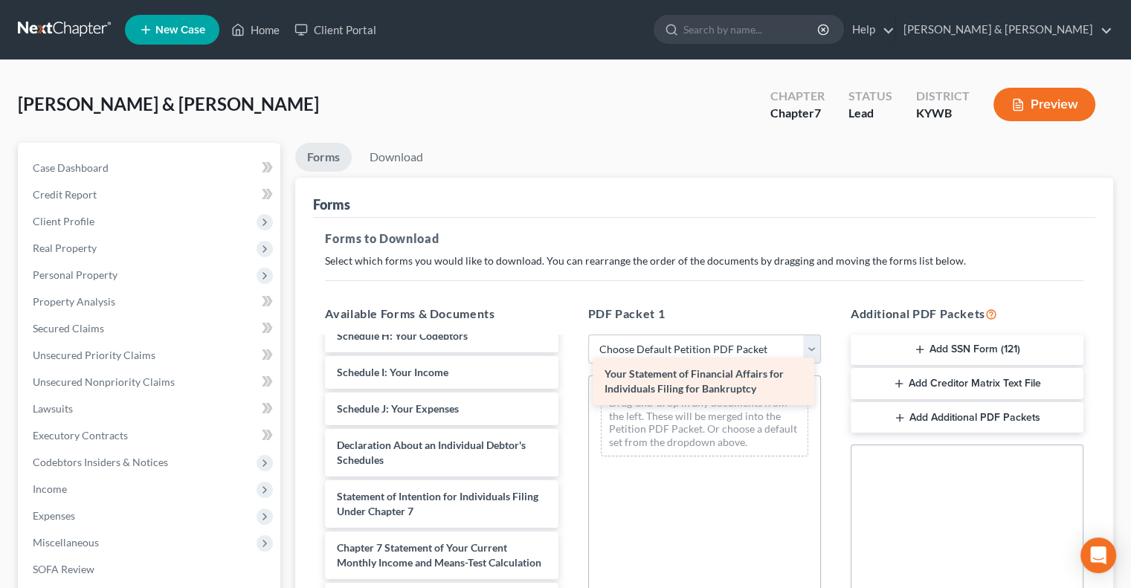
drag, startPoint x: 453, startPoint y: 436, endPoint x: 721, endPoint y: 381, distance: 273.4
click at [569, 381] on div "Your Statement of Financial Affairs for Individuals Filing for Bankruptcy Volun…" at bounding box center [441, 364] width 256 height 749
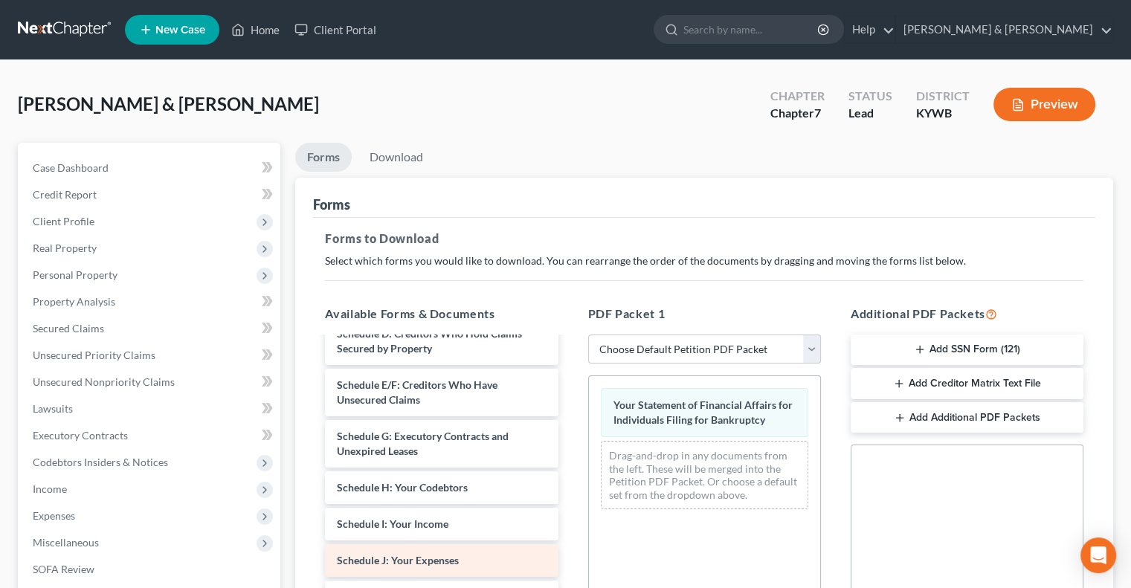
scroll to position [65, 0]
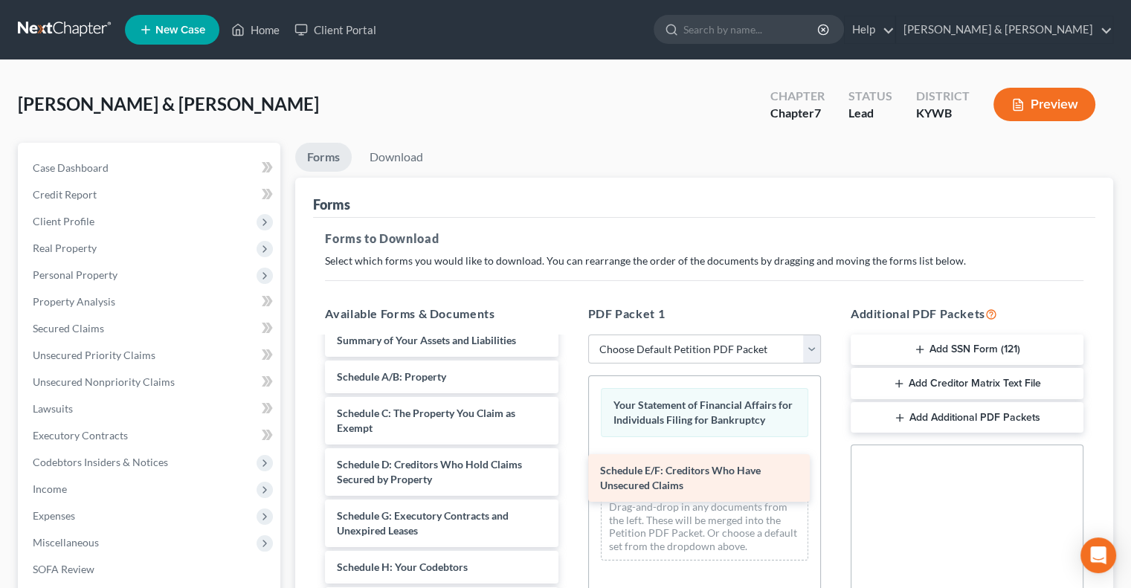
drag, startPoint x: 450, startPoint y: 523, endPoint x: 713, endPoint y: 479, distance: 266.8
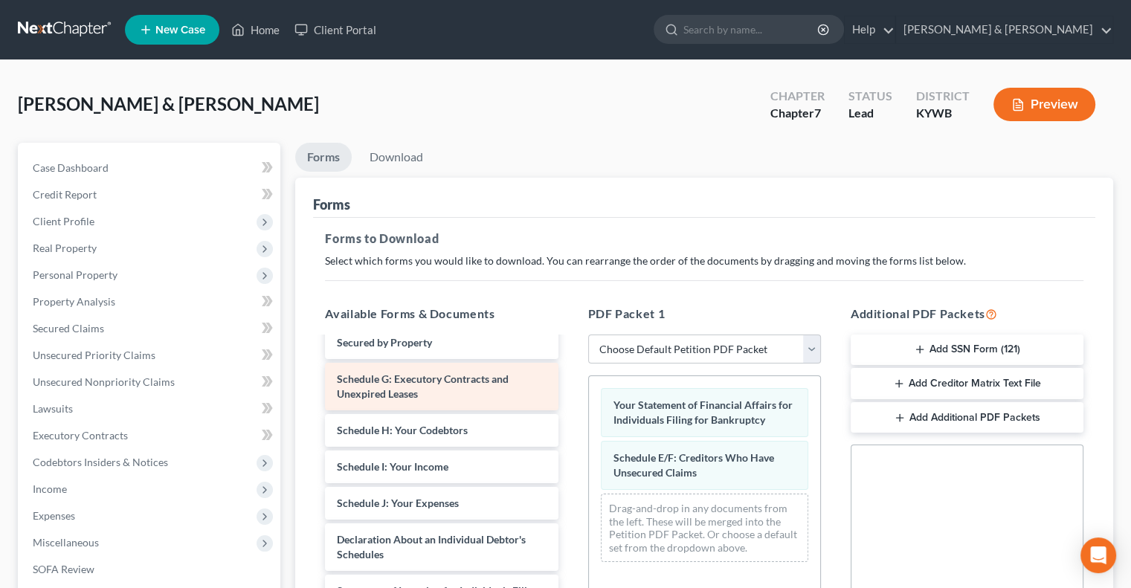
scroll to position [214, 0]
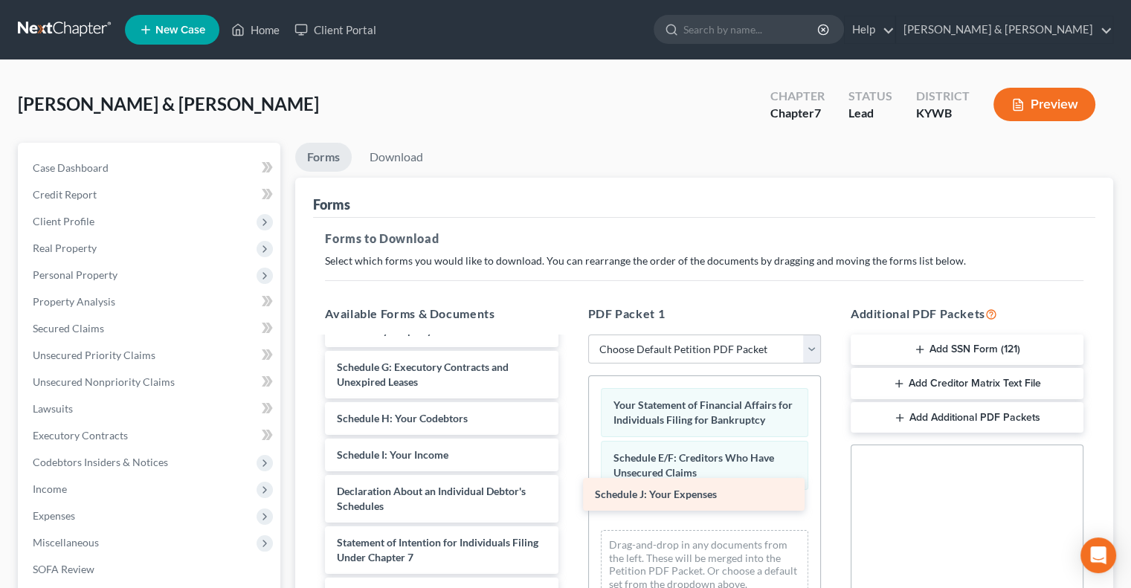
drag, startPoint x: 480, startPoint y: 497, endPoint x: 737, endPoint y: 502, distance: 258.0
click at [569, 502] on div "Schedule J: Your Expenses Voluntary Petition for Individuals Filing for Bankrup…" at bounding box center [441, 455] width 256 height 662
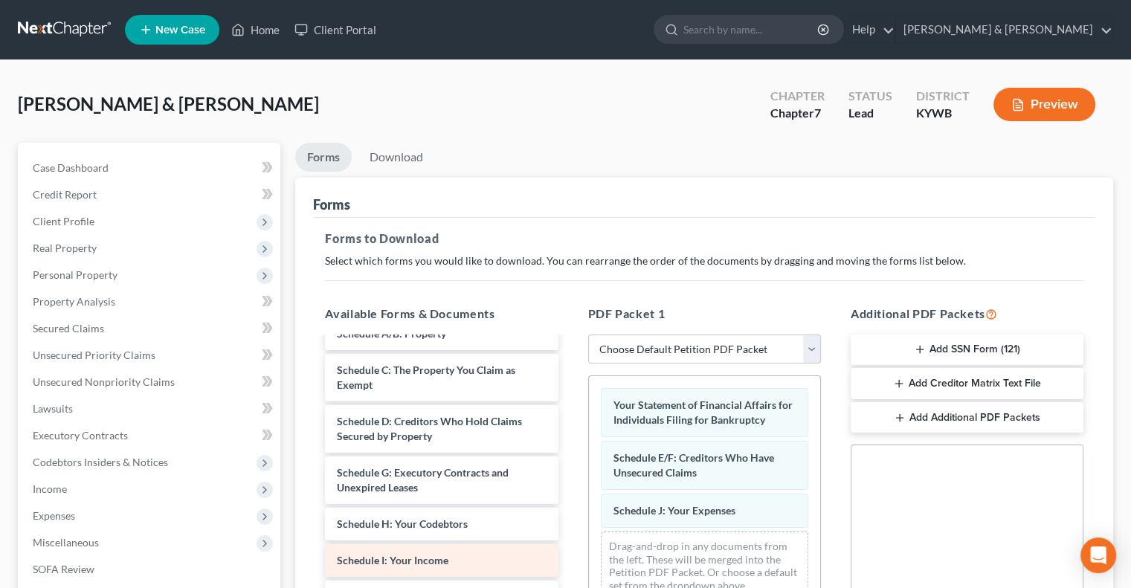
scroll to position [0, 0]
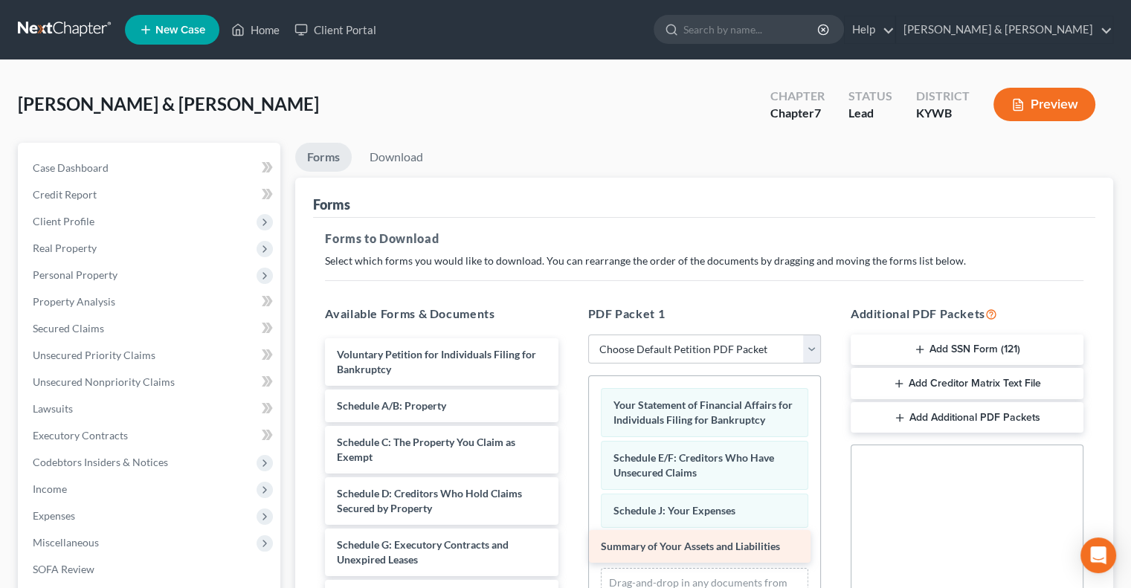
drag, startPoint x: 455, startPoint y: 393, endPoint x: 717, endPoint y: 535, distance: 297.7
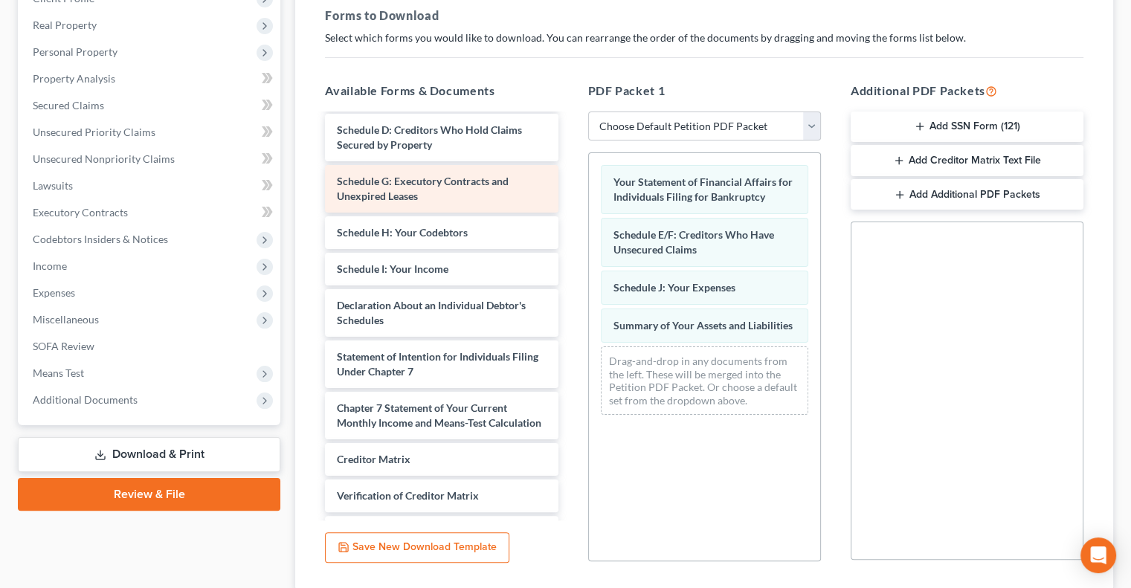
scroll to position [149, 0]
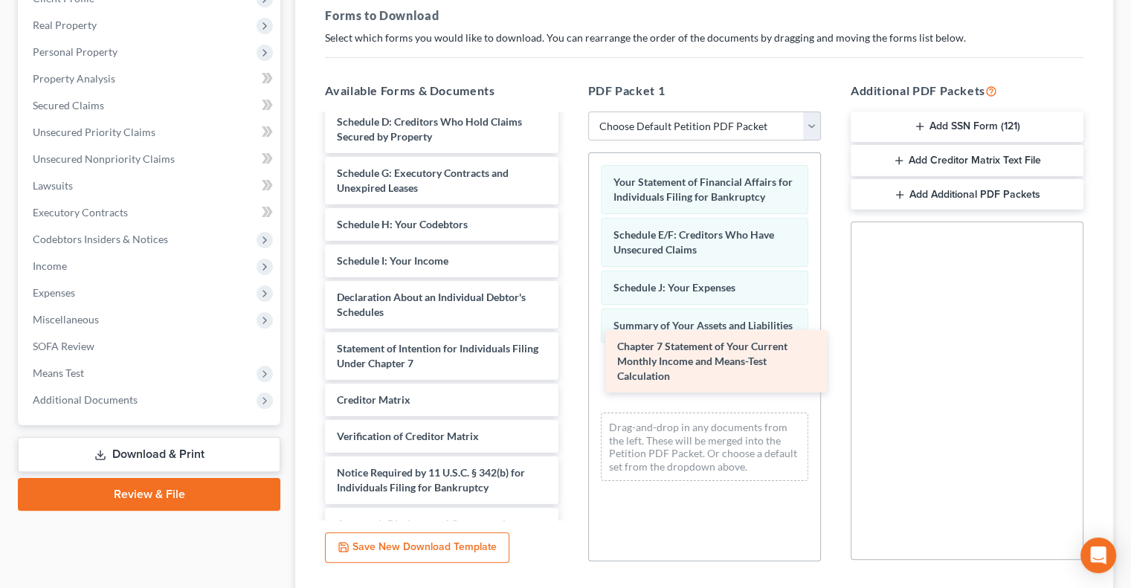
drag, startPoint x: 462, startPoint y: 401, endPoint x: 708, endPoint y: 358, distance: 250.4
click at [569, 350] on div "Chapter 7 Statement of Your Current Monthly Income and Means-Test Calculation V…" at bounding box center [441, 254] width 256 height 574
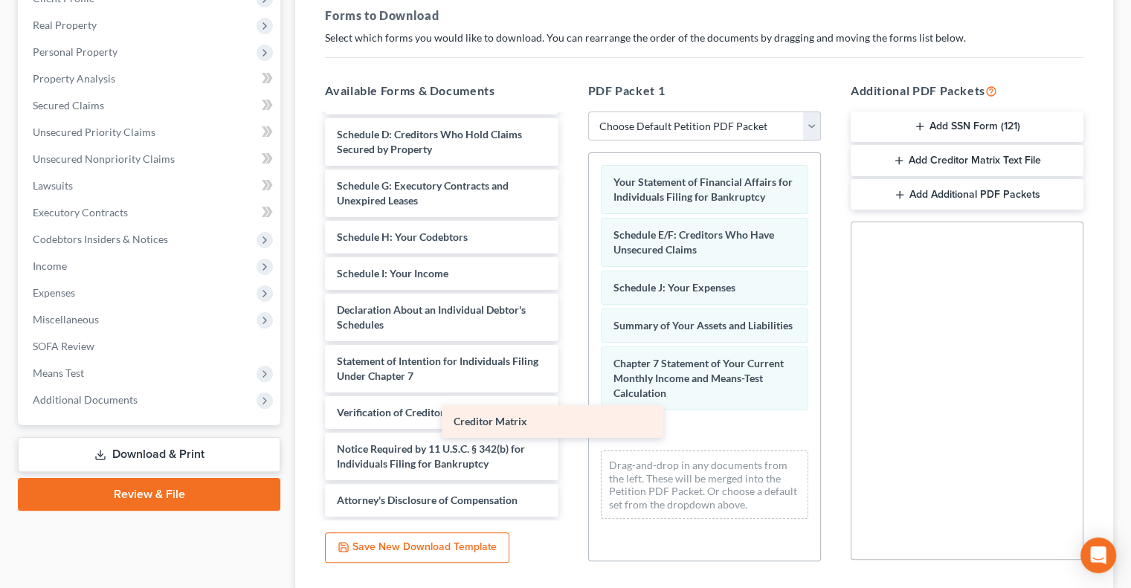
scroll to position [135, 0]
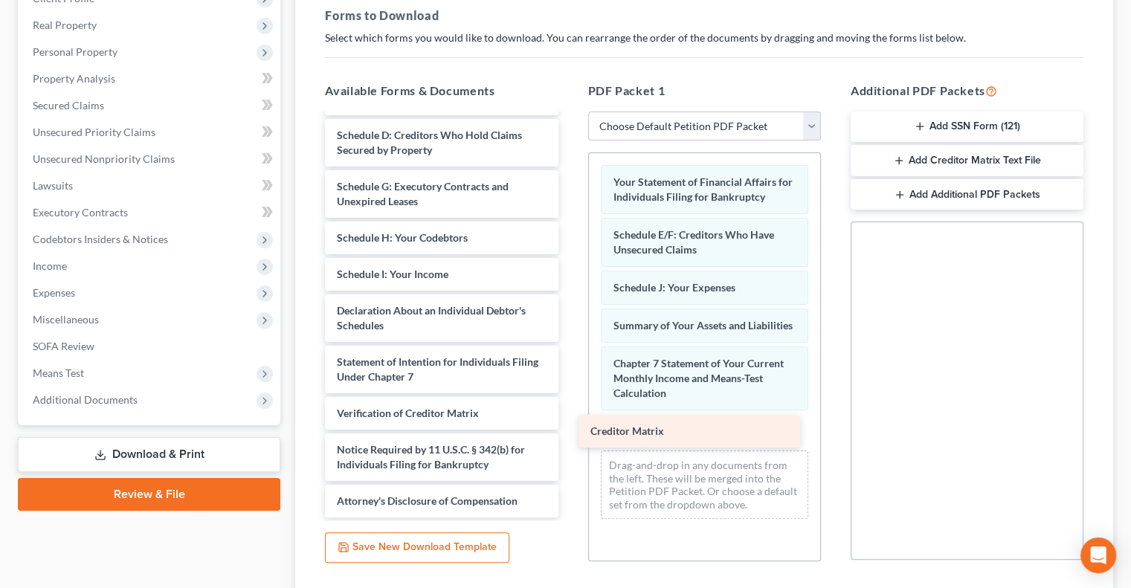
drag, startPoint x: 484, startPoint y: 396, endPoint x: 749, endPoint y: 424, distance: 267.0
click at [569, 424] on div "Creditor Matrix Voluntary Petition for Individuals Filing for Bankruptcy Schedu…" at bounding box center [441, 248] width 256 height 537
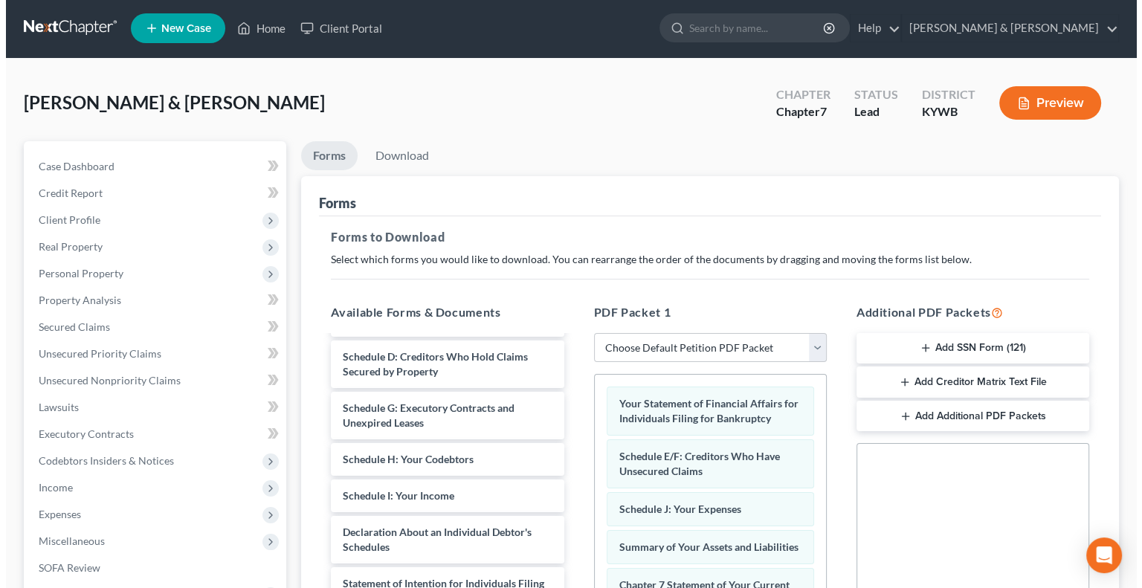
scroll to position [0, 0]
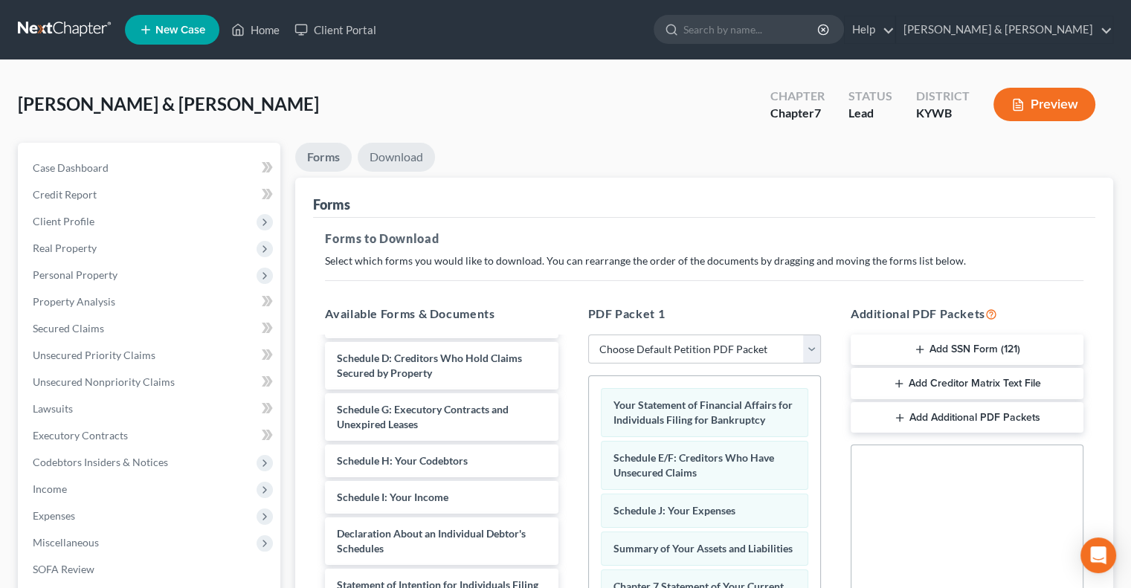
click at [410, 154] on link "Download" at bounding box center [396, 157] width 77 height 29
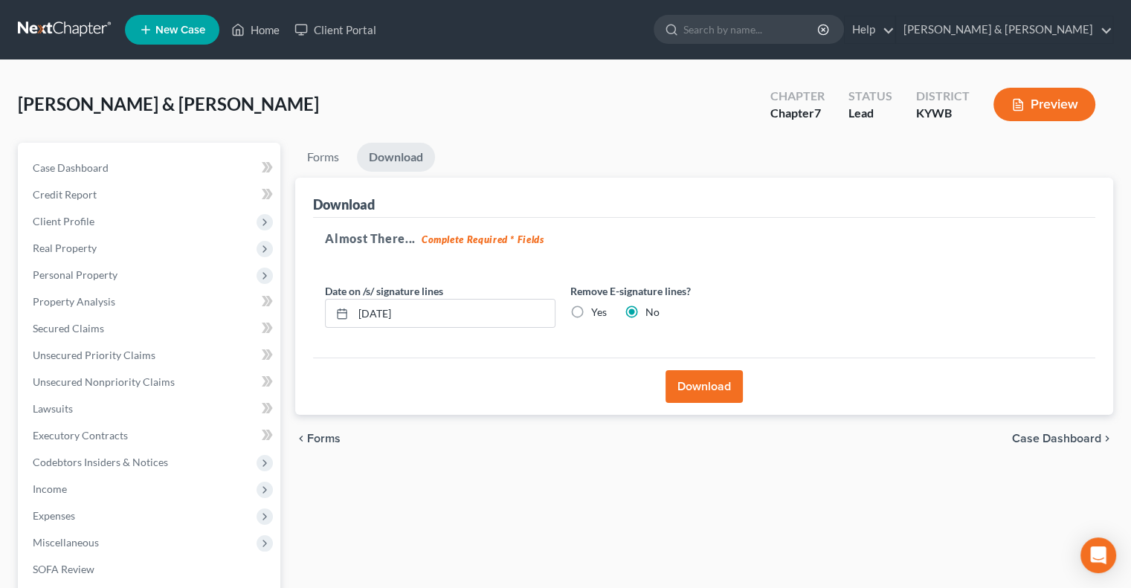
click at [591, 305] on label "Yes" at bounding box center [599, 312] width 16 height 15
click at [597, 305] on input "Yes" at bounding box center [602, 310] width 10 height 10
radio input "true"
radio input "false"
drag, startPoint x: 483, startPoint y: 309, endPoint x: 354, endPoint y: 329, distance: 130.9
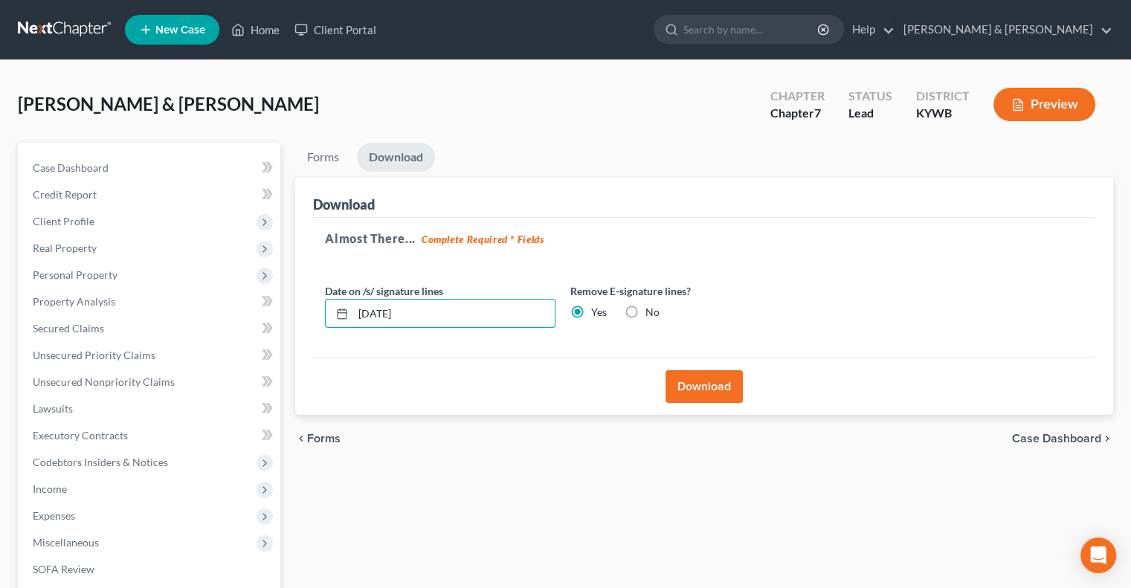
click at [354, 329] on div "Date on /s/ signature lines [DATE] Remove E-signature lines? Yes No" at bounding box center [562, 311] width 491 height 57
click at [685, 384] on button "Download" at bounding box center [703, 386] width 77 height 33
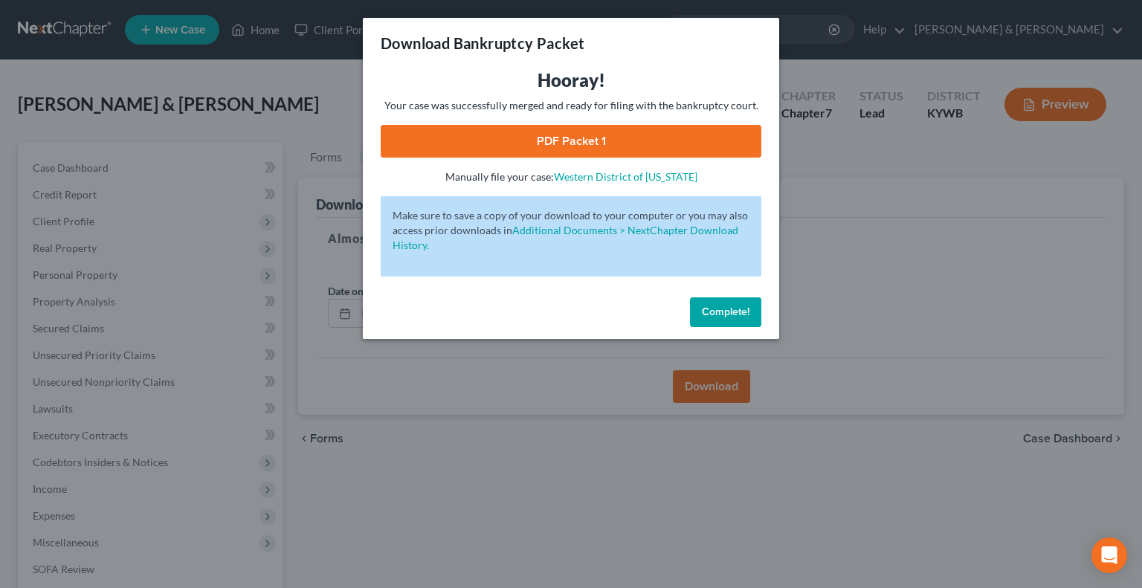
click at [610, 135] on link "PDF Packet 1" at bounding box center [571, 141] width 381 height 33
